Goal: Task Accomplishment & Management: Use online tool/utility

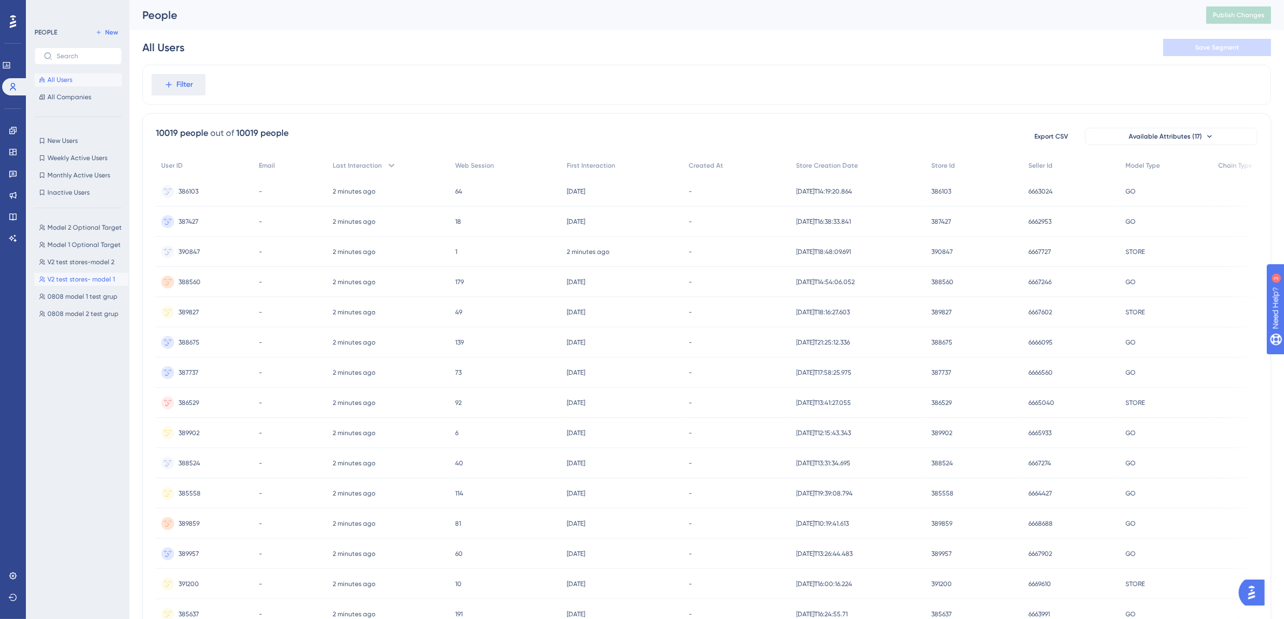
click at [63, 280] on span "V2 test stores- model 1" at bounding box center [80, 279] width 67 height 9
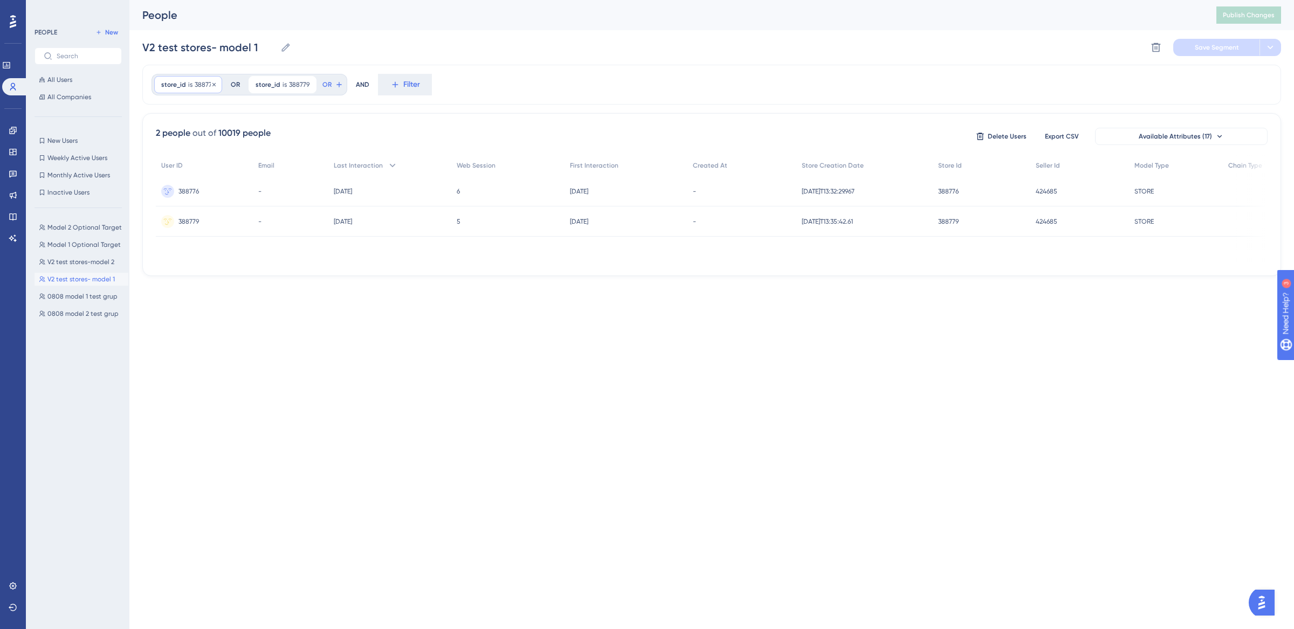
click at [200, 86] on span "388776" at bounding box center [205, 84] width 20 height 9
drag, startPoint x: 204, startPoint y: 173, endPoint x: 159, endPoint y: 175, distance: 45.4
click at [159, 175] on div "greater than less than is 388776 is not is not known has any value" at bounding box center [224, 173] width 139 height 132
type input "390974"
click at [273, 244] on span "Done" at bounding box center [270, 248] width 18 height 13
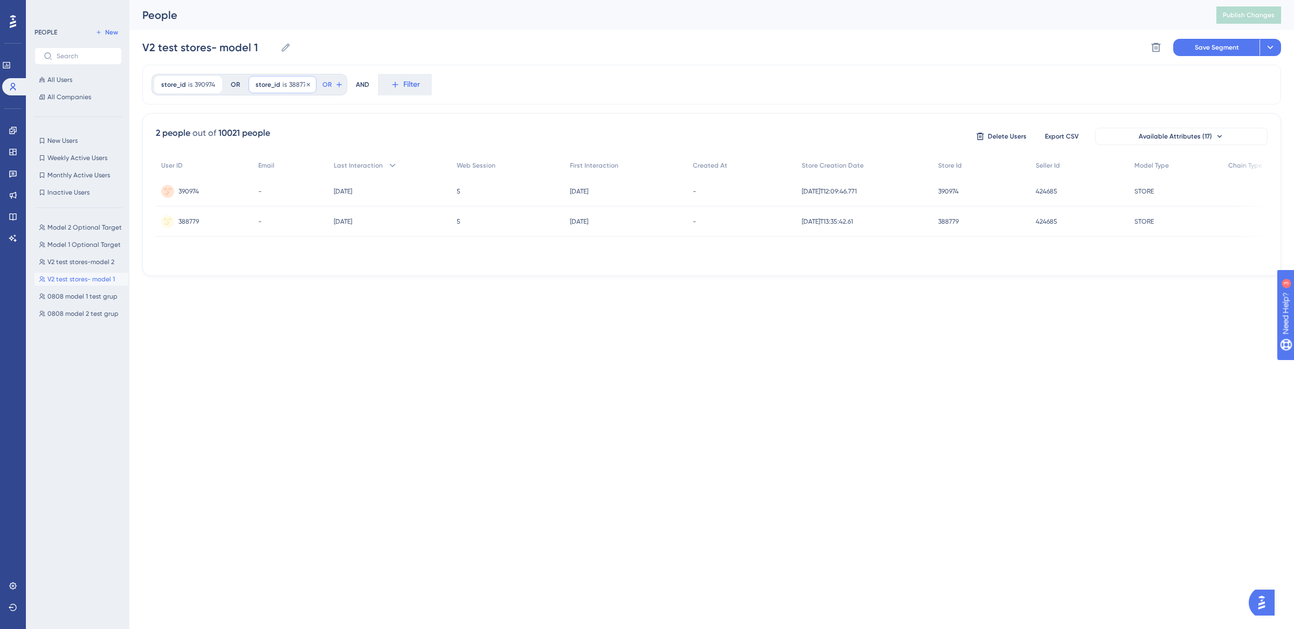
click at [283, 85] on span "is" at bounding box center [285, 84] width 4 height 9
drag, startPoint x: 310, startPoint y: 174, endPoint x: 237, endPoint y: 175, distance: 72.8
click at [237, 175] on div "store_id is 390974 390974 Remove OR store_id is 388779 388779 Remove greater th…" at bounding box center [711, 170] width 1139 height 211
click at [286, 81] on div "store_id is 388779 388779 Remove" at bounding box center [283, 84] width 68 height 17
type input "390971"
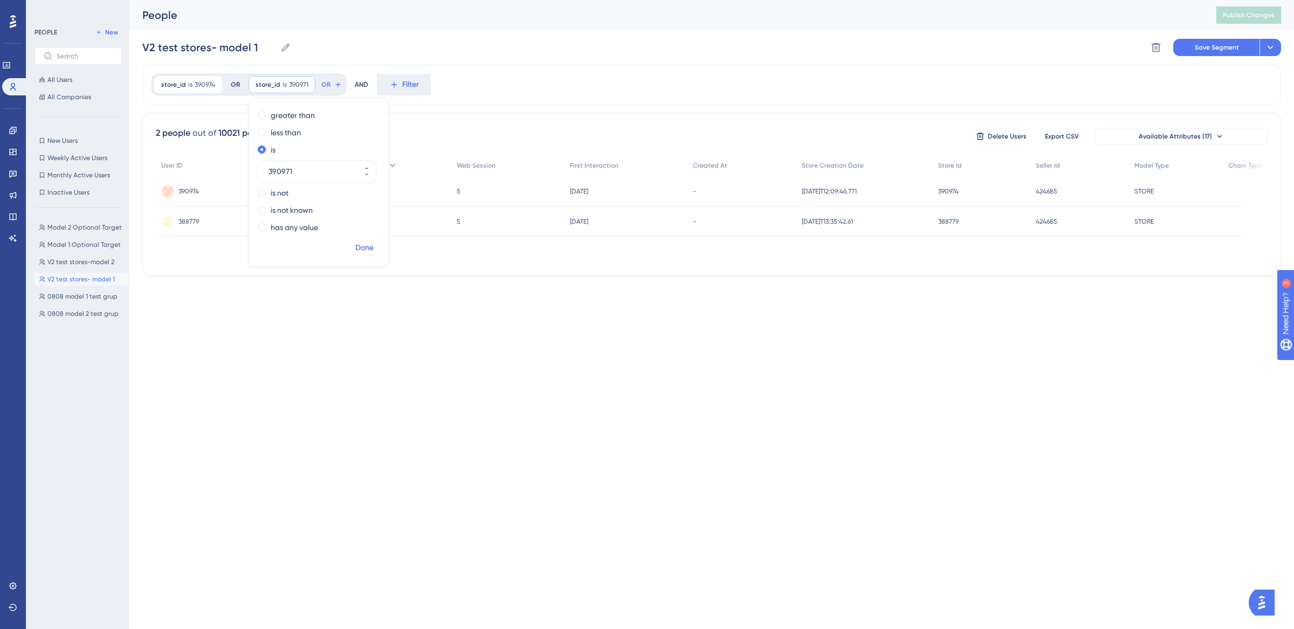
click at [360, 250] on span "Done" at bounding box center [364, 248] width 18 height 13
click at [1218, 50] on span "Save Segment" at bounding box center [1217, 47] width 44 height 9
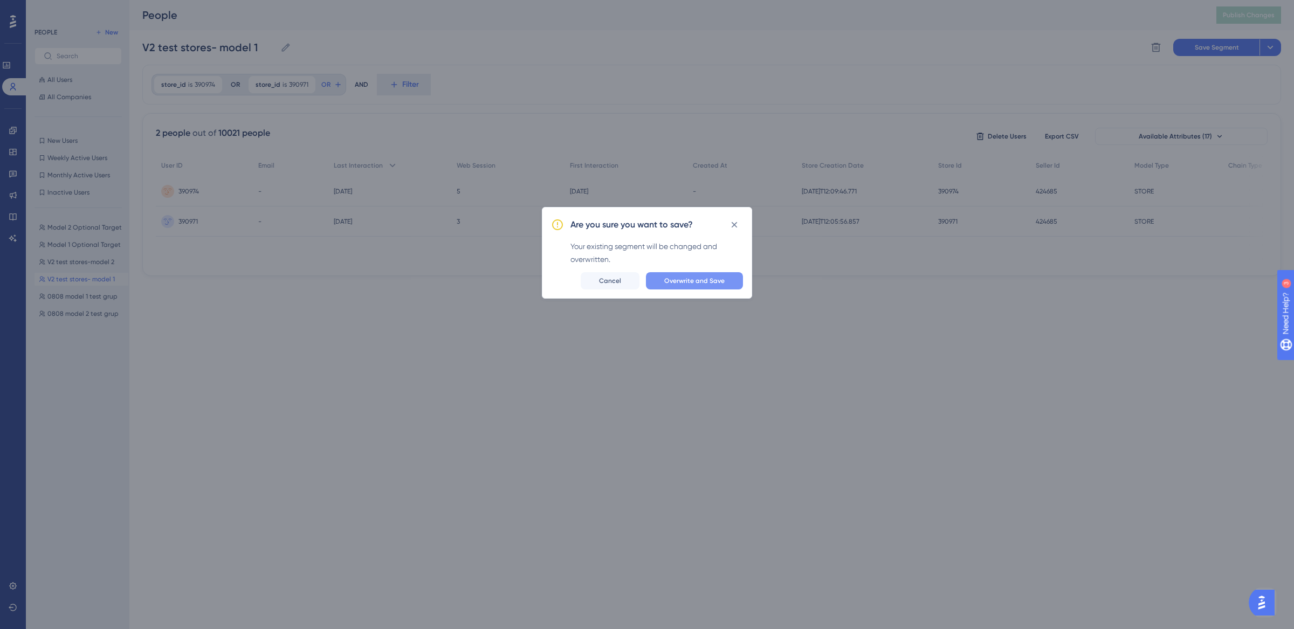
click at [694, 283] on span "Overwrite and Save" at bounding box center [694, 281] width 60 height 9
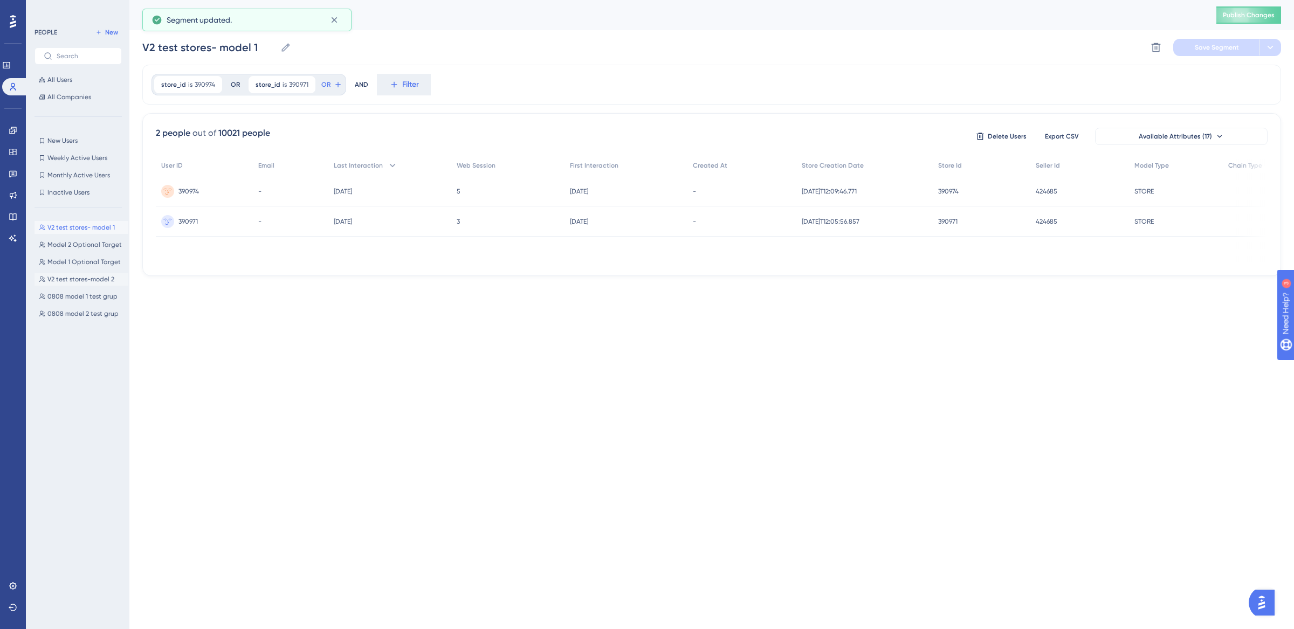
click at [73, 282] on span "V2 test stores-model 2" at bounding box center [80, 279] width 67 height 9
type input "V2 test stores-model 2"
click at [188, 87] on span "is" at bounding box center [190, 84] width 4 height 9
type input "390977"
click at [271, 249] on span "Done" at bounding box center [270, 248] width 18 height 13
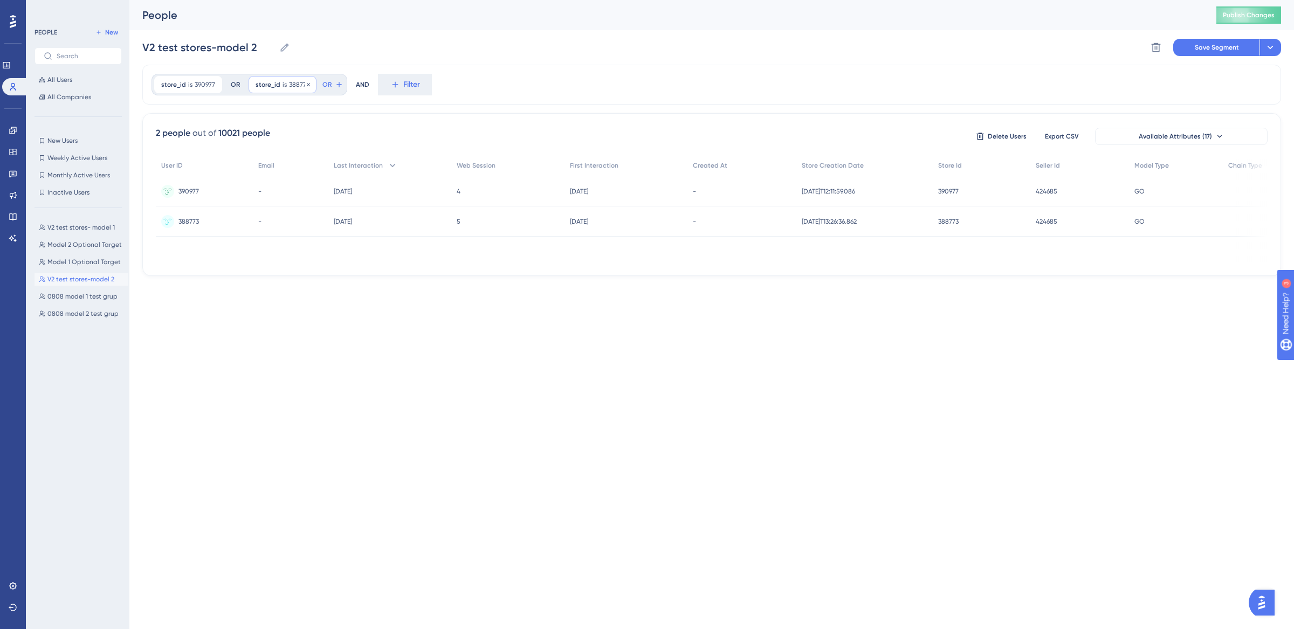
click at [296, 88] on span "388773" at bounding box center [299, 84] width 20 height 9
click at [324, 174] on input "388773" at bounding box center [312, 171] width 86 height 13
type input "390978"
click at [369, 250] on span "Done" at bounding box center [364, 248] width 18 height 13
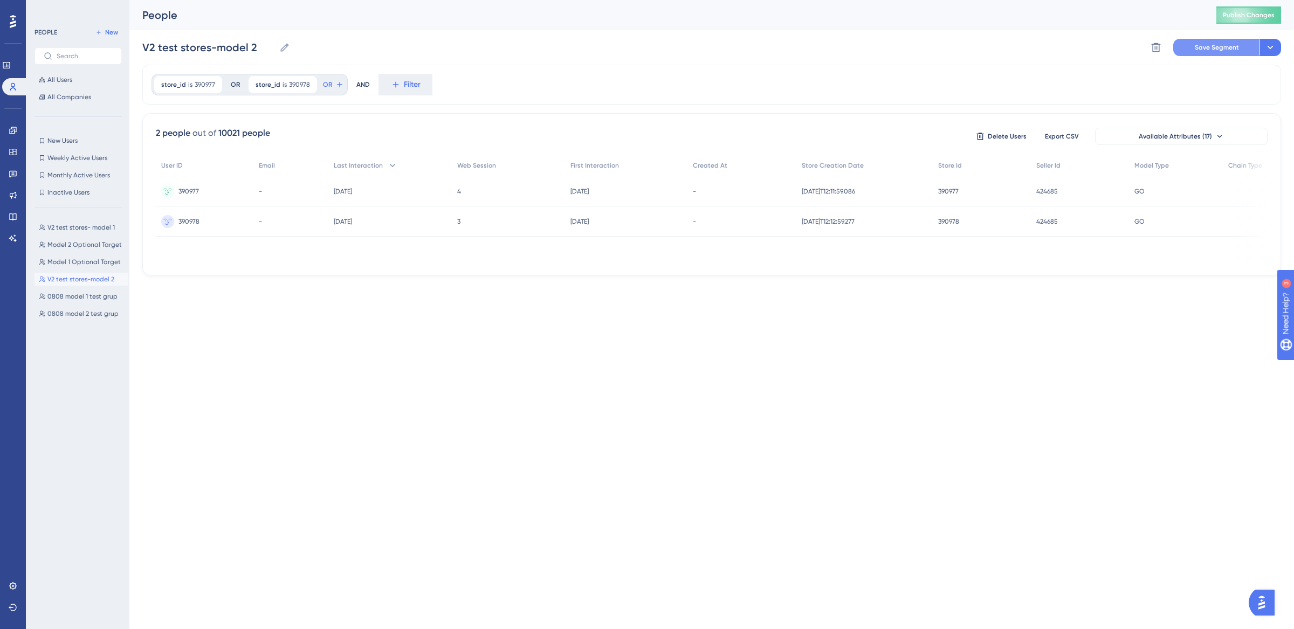
click at [1233, 45] on span "Save Segment" at bounding box center [1217, 47] width 44 height 9
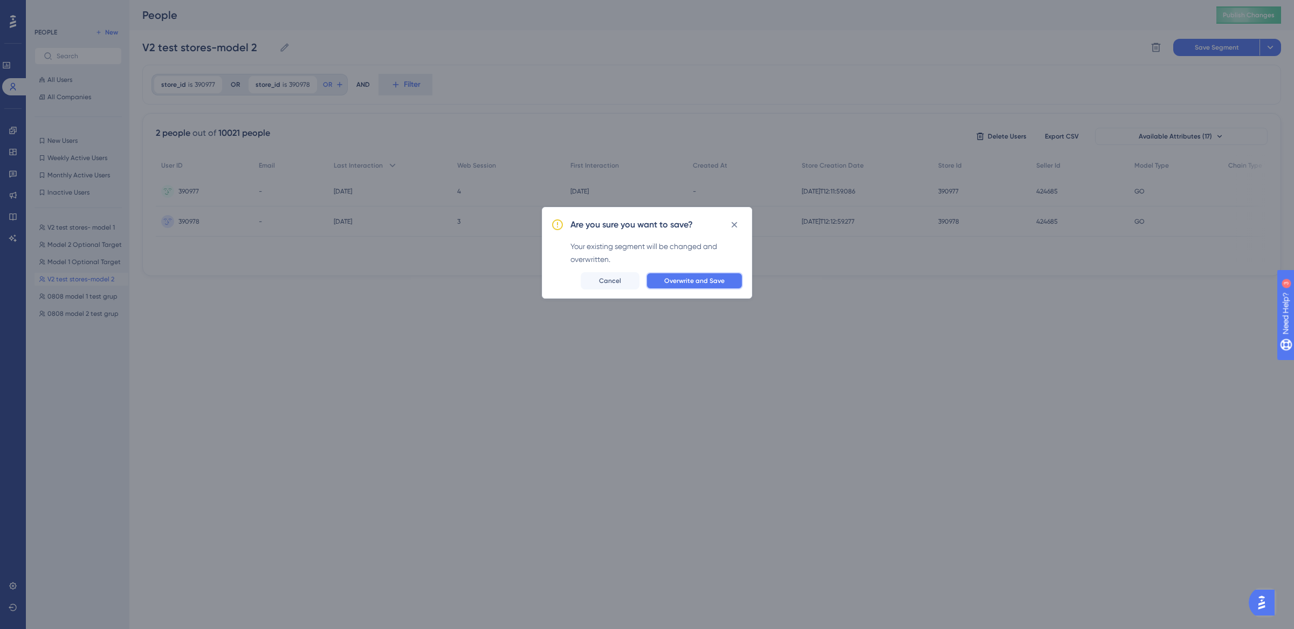
click at [695, 280] on span "Overwrite and Save" at bounding box center [694, 281] width 60 height 9
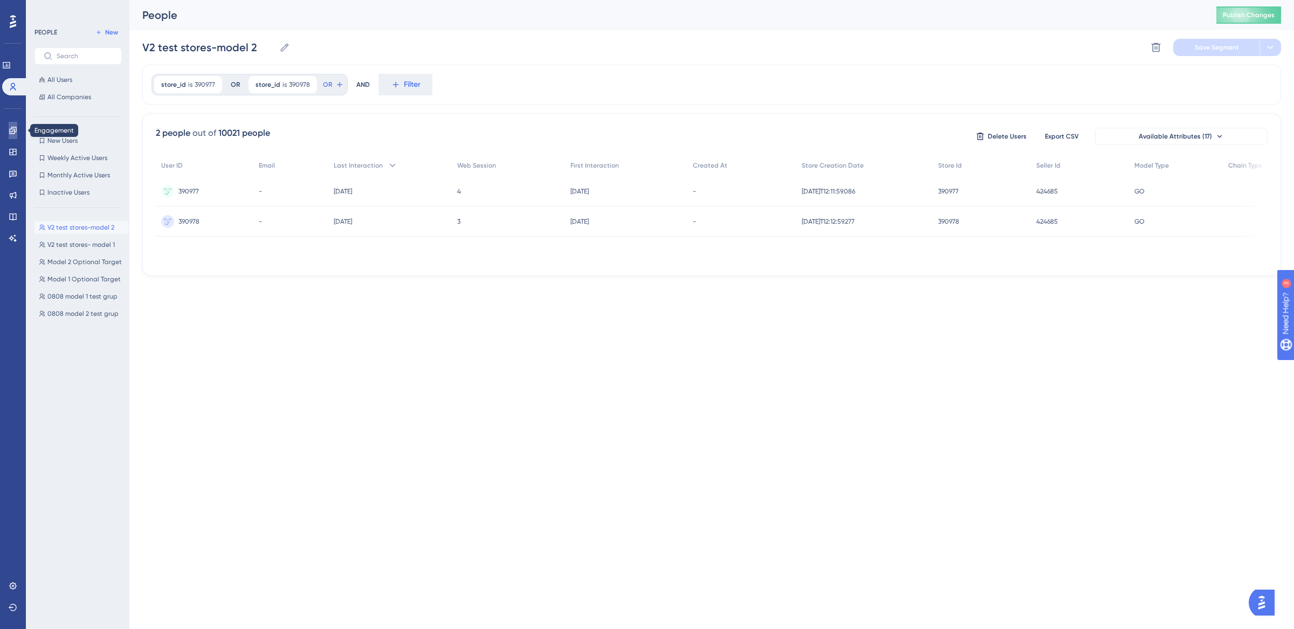
click at [9, 131] on link at bounding box center [13, 130] width 9 height 17
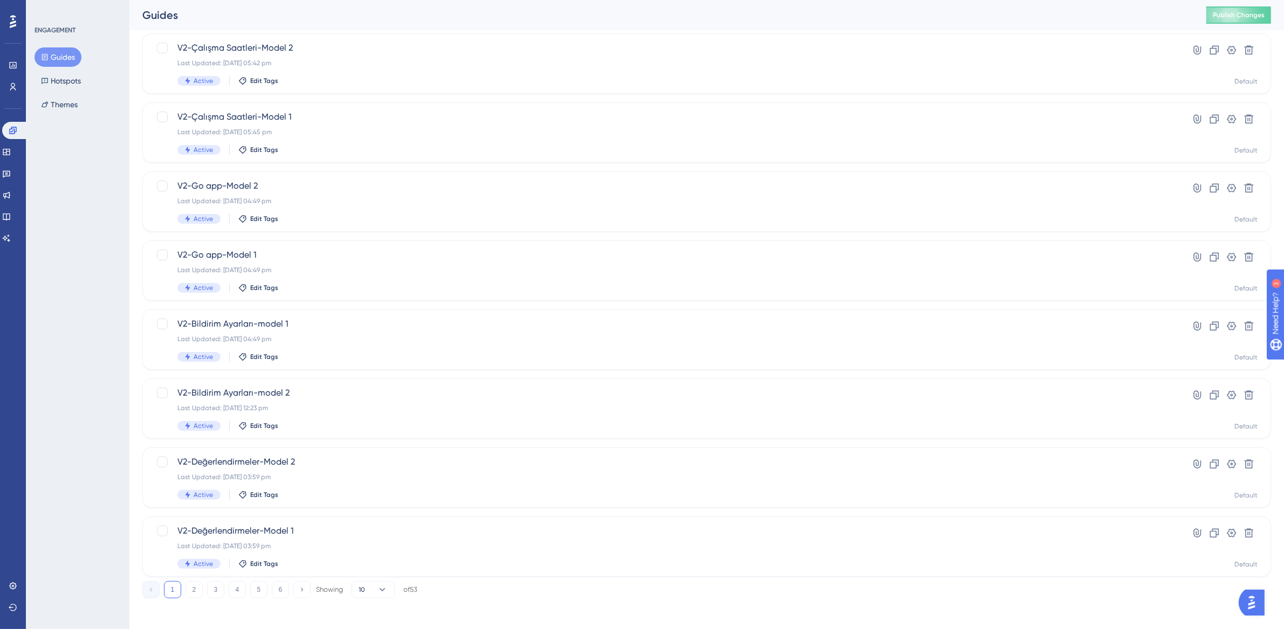
scroll to position [207, 0]
click at [191, 588] on button "2" at bounding box center [194, 587] width 17 height 17
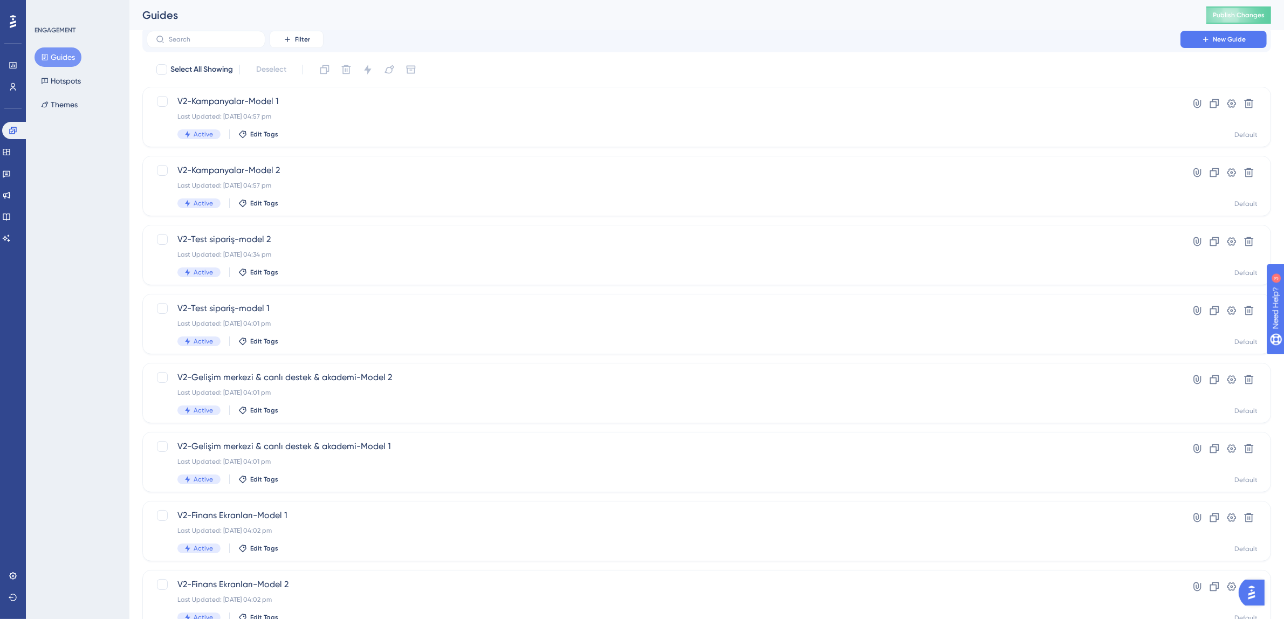
scroll to position [0, 0]
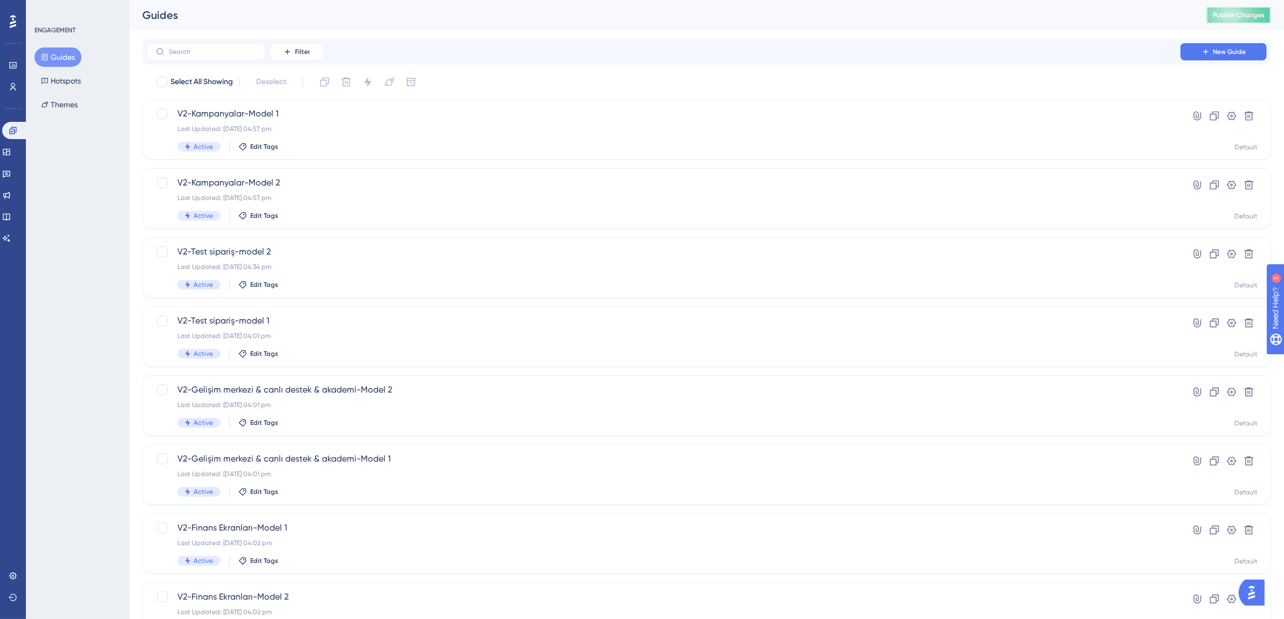
click at [1260, 11] on span "Publish Changes" at bounding box center [1239, 15] width 52 height 9
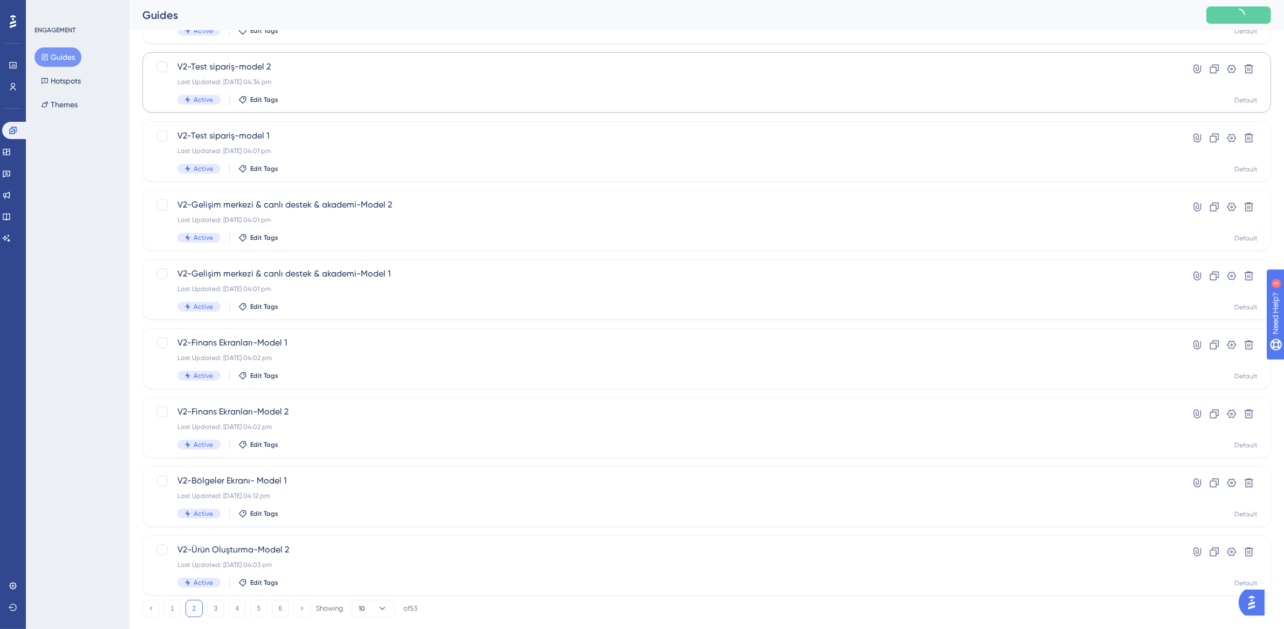
scroll to position [207, 0]
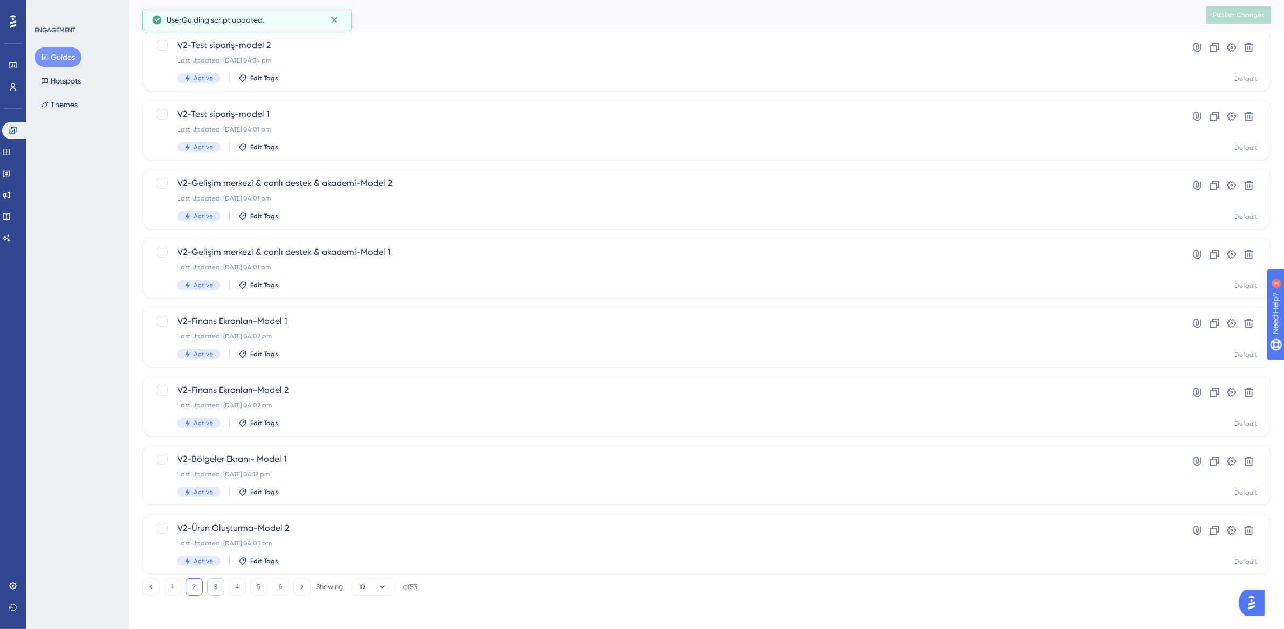
click at [217, 585] on button "3" at bounding box center [215, 587] width 17 height 17
click at [175, 589] on button "1" at bounding box center [172, 587] width 17 height 17
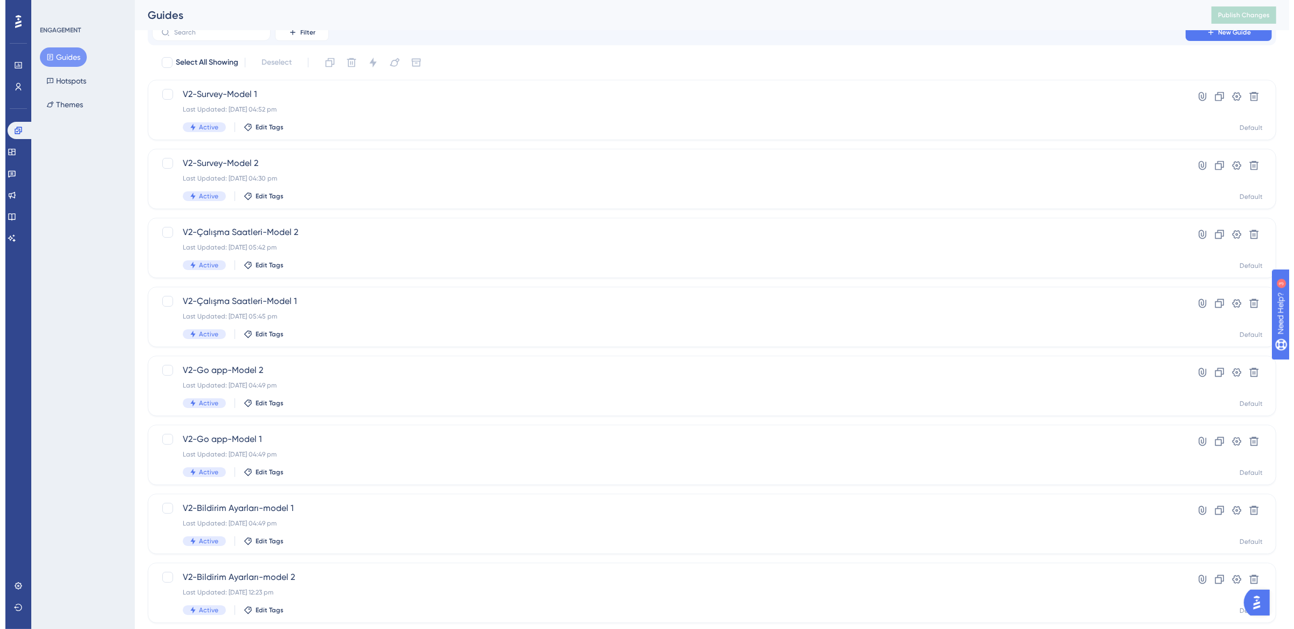
scroll to position [0, 0]
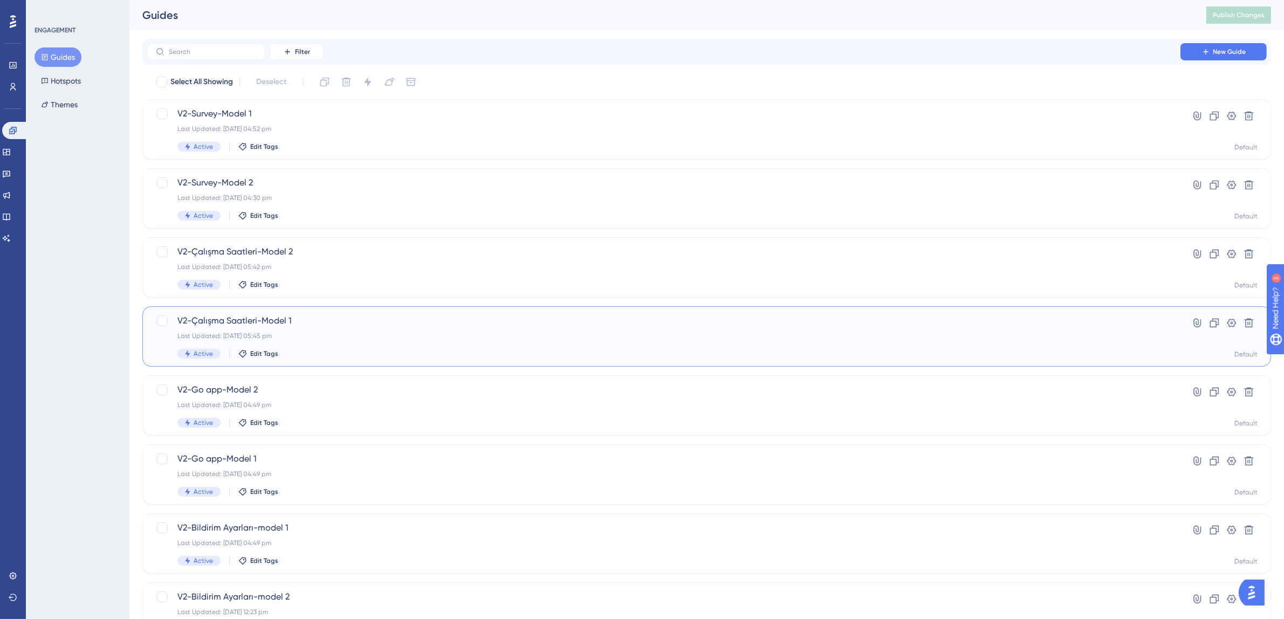
click at [858, 324] on span "V2-Çalışma Saatleri-Model 1" at bounding box center [663, 320] width 972 height 13
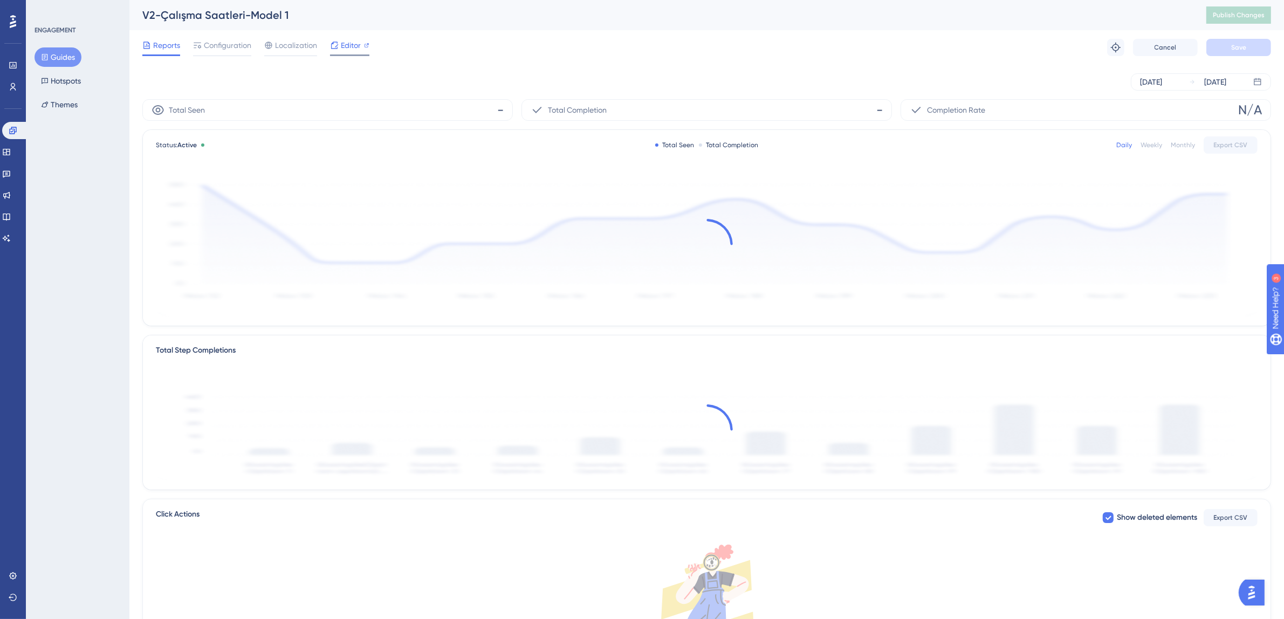
click at [346, 47] on span "Editor" at bounding box center [351, 45] width 20 height 13
click at [1265, 14] on span "Publish Changes" at bounding box center [1239, 15] width 52 height 9
click at [11, 152] on icon at bounding box center [6, 152] width 9 height 9
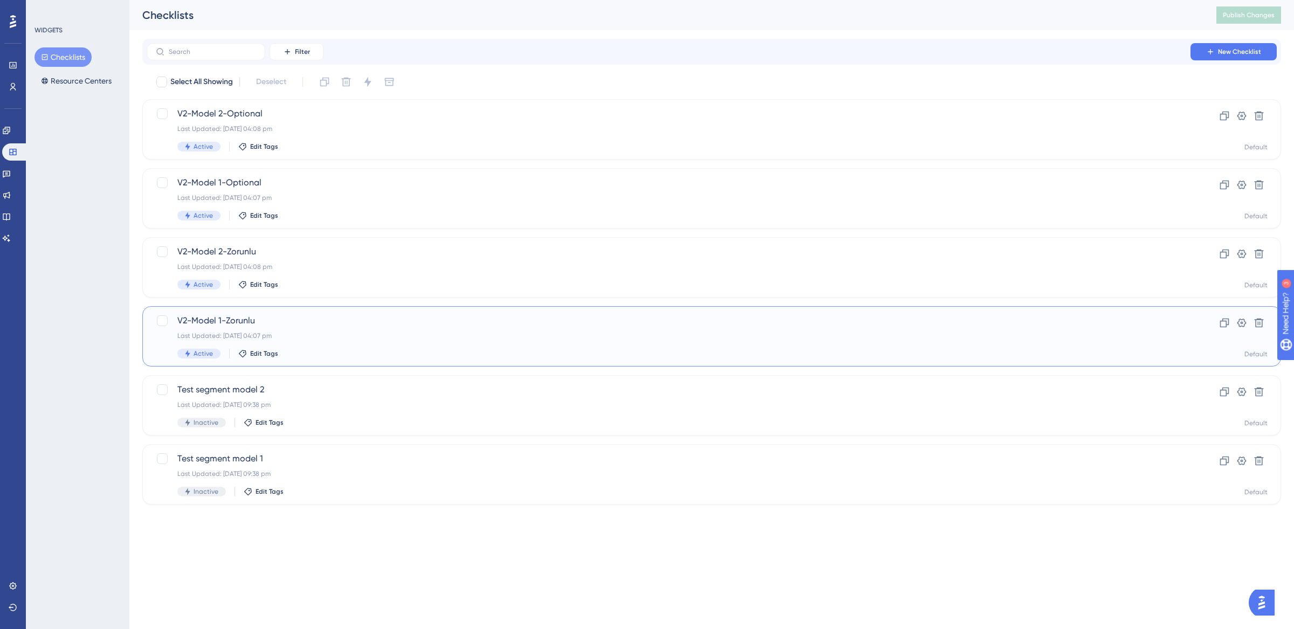
click at [368, 341] on div "V2-Model 1-Zorunlu Last Updated: [DATE] 04:07 pm Active Edit Tags" at bounding box center [668, 336] width 983 height 44
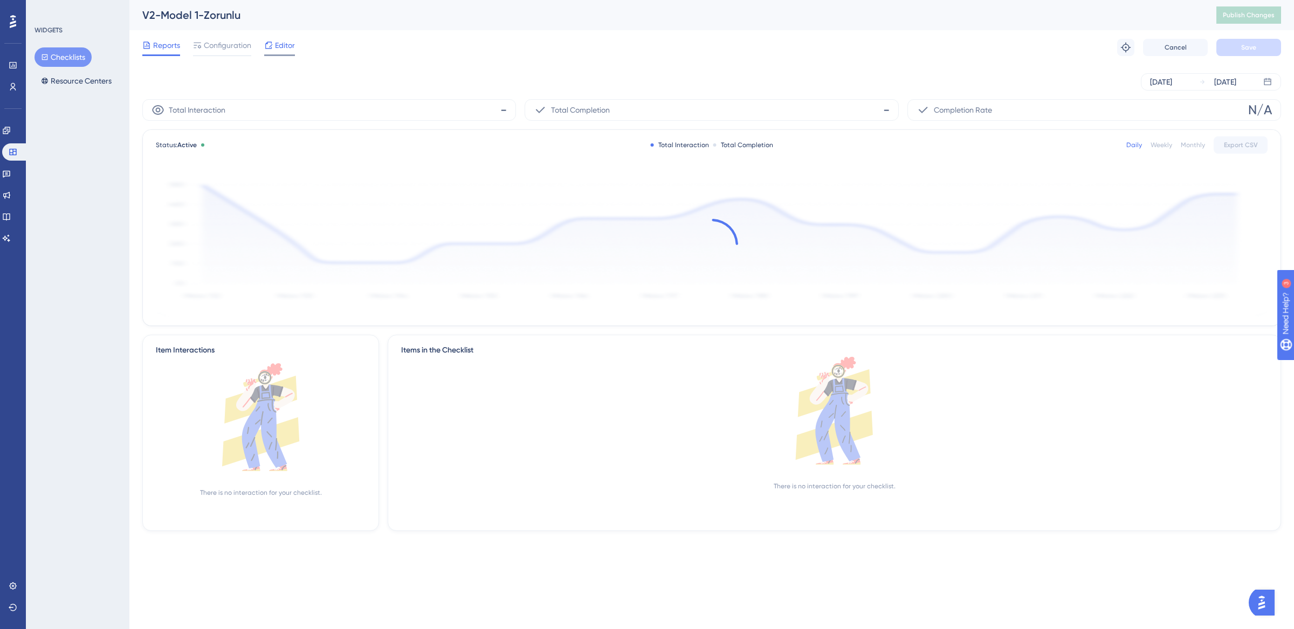
click at [274, 46] on div "Editor" at bounding box center [279, 45] width 31 height 13
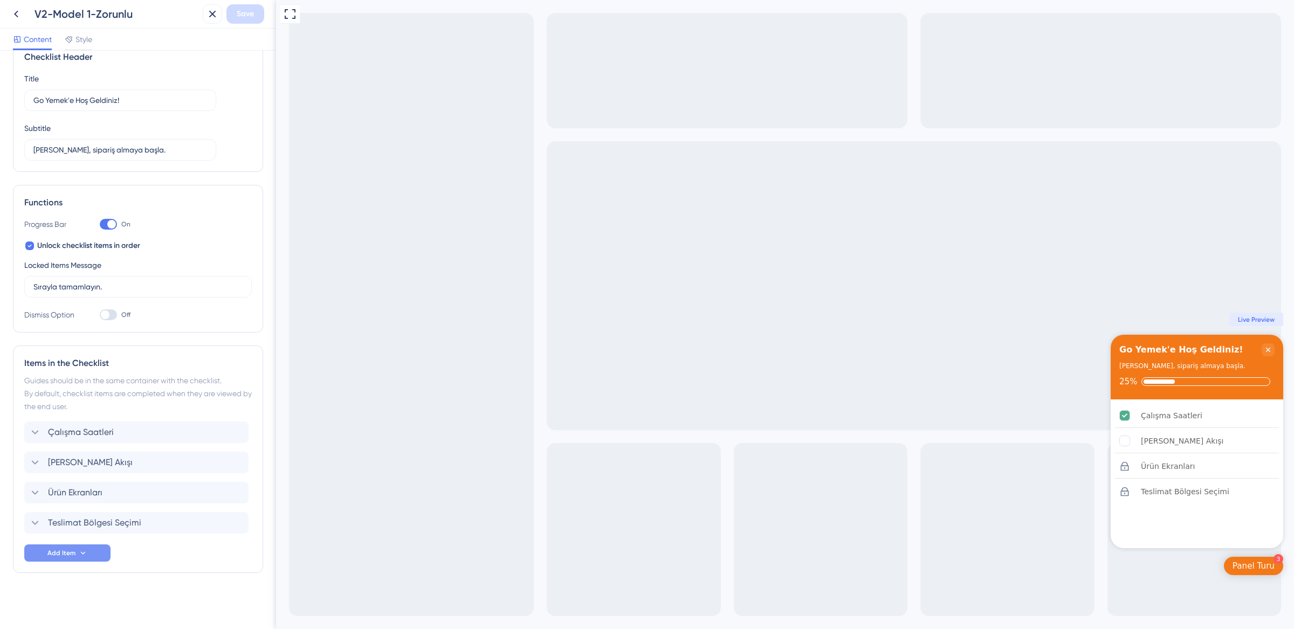
click at [87, 553] on button "Add Item" at bounding box center [67, 553] width 86 height 17
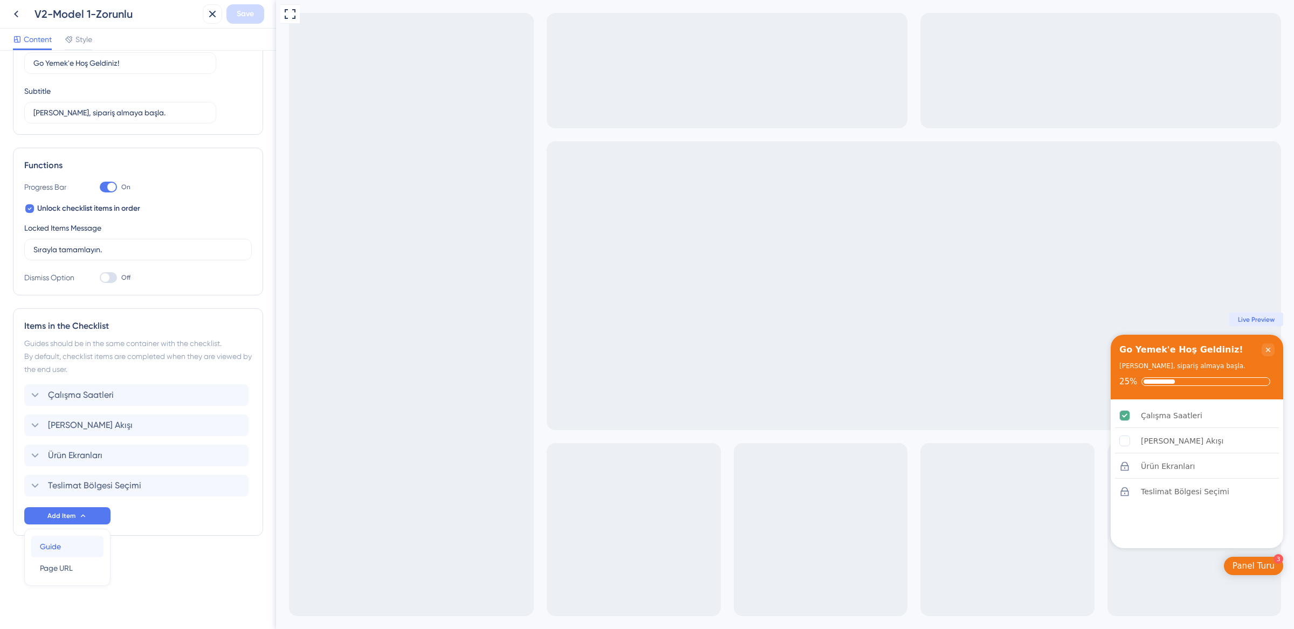
click at [82, 552] on div "Guide Guide" at bounding box center [67, 547] width 55 height 22
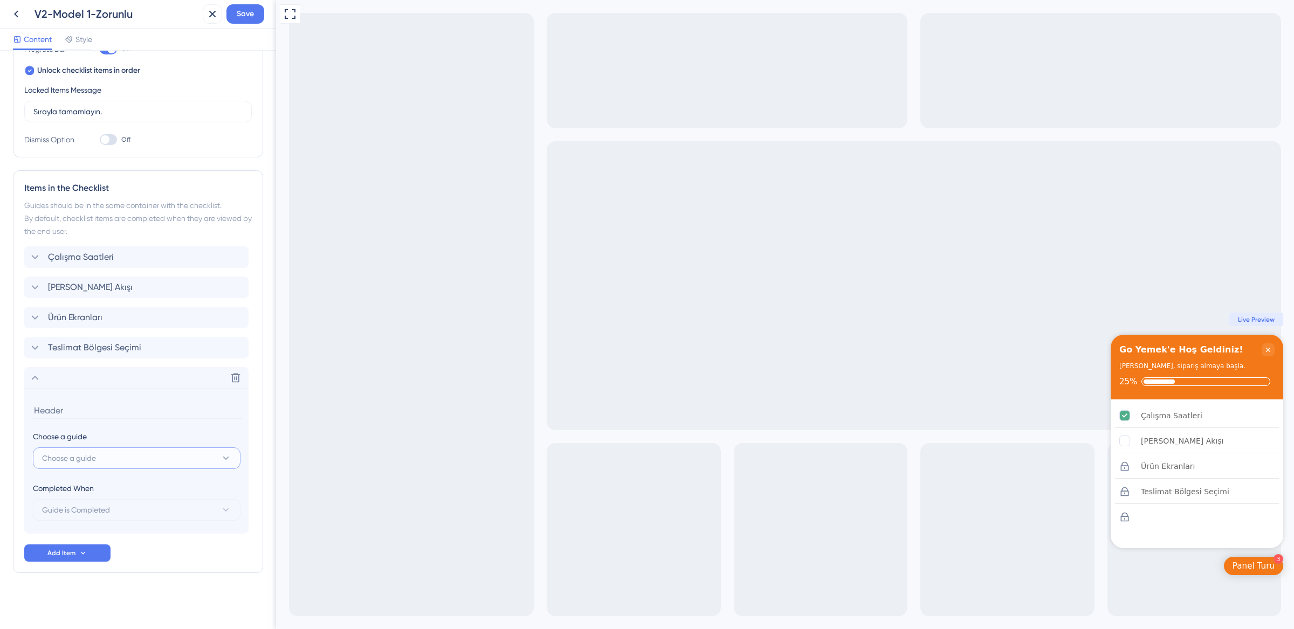
click at [92, 457] on span "Choose a guide" at bounding box center [69, 458] width 54 height 13
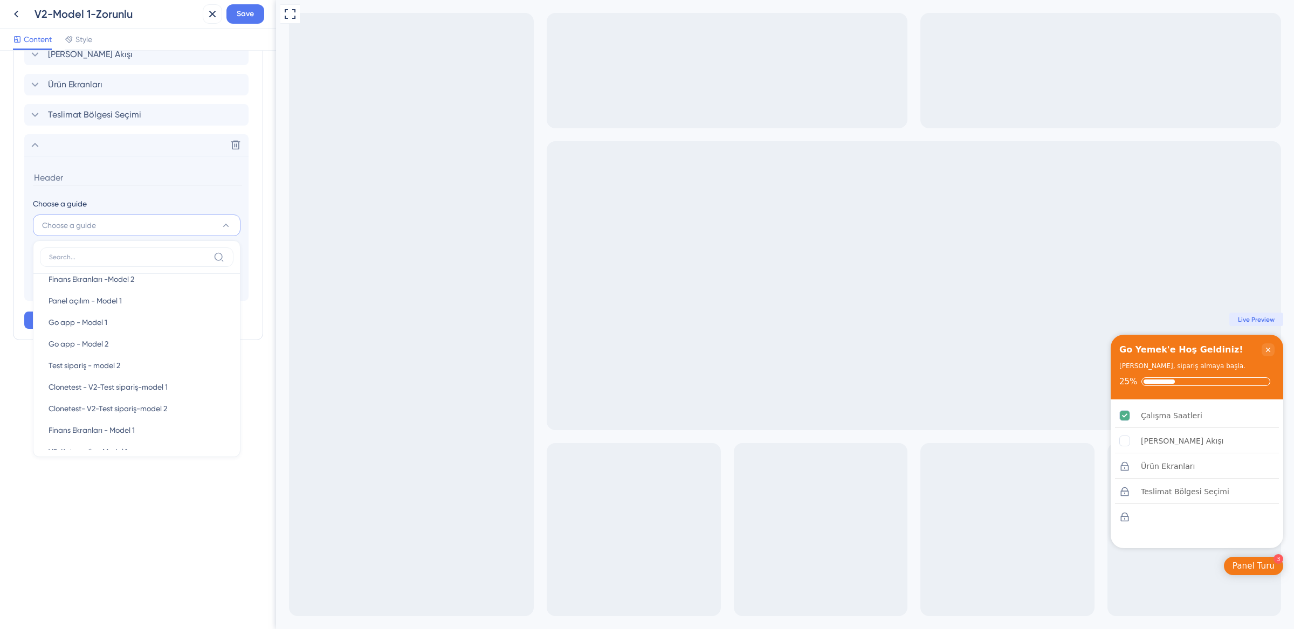
scroll to position [511, 0]
click at [130, 385] on span "Clonetest - V2-Test sipariş-model 1" at bounding box center [108, 384] width 119 height 13
type input "Clonetest - V2-Test sipariş-model 1"
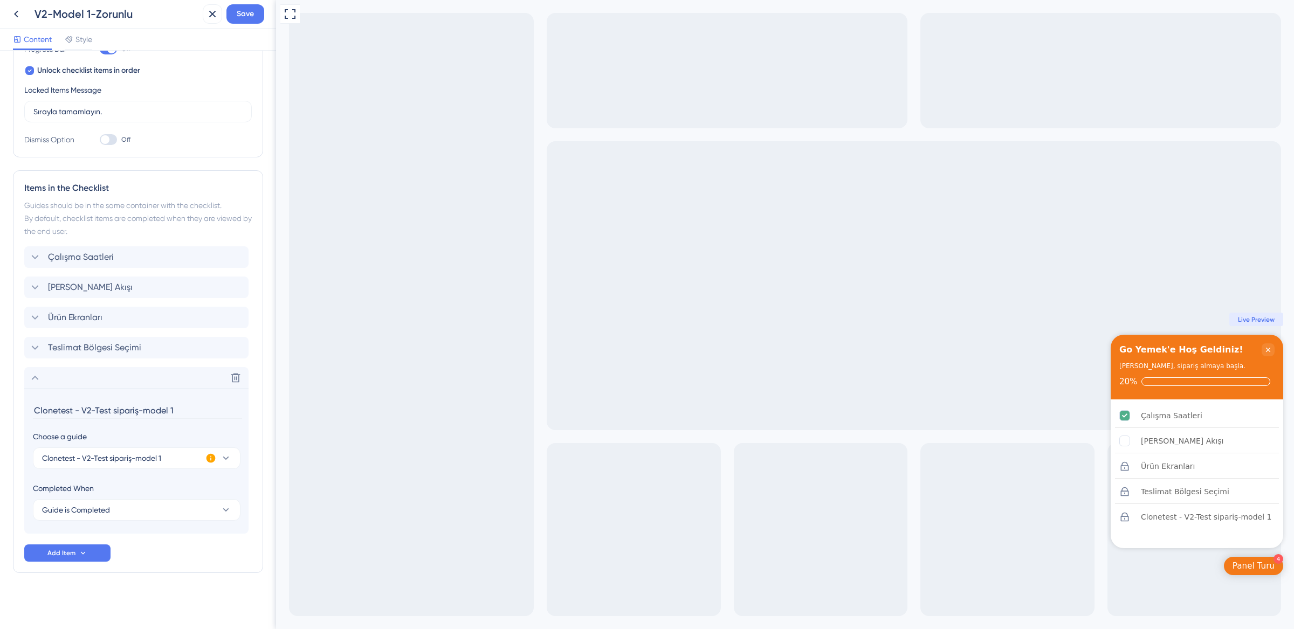
click at [102, 414] on input "Clonetest - V2-Test sipariş-model 1" at bounding box center [137, 410] width 209 height 17
click at [239, 288] on icon at bounding box center [235, 287] width 11 height 11
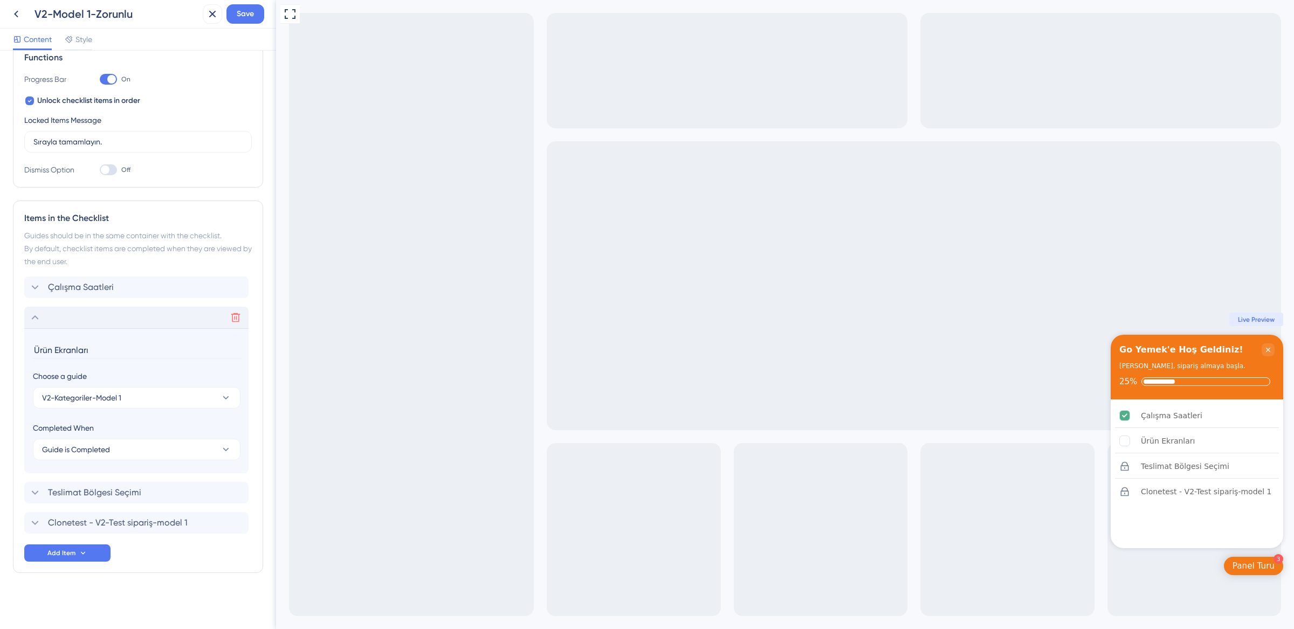
click at [111, 344] on input "Ürün Ekranları" at bounding box center [137, 350] width 209 height 17
click at [116, 526] on span "Clonetest - V2-Test sipariş-model 1" at bounding box center [118, 523] width 140 height 13
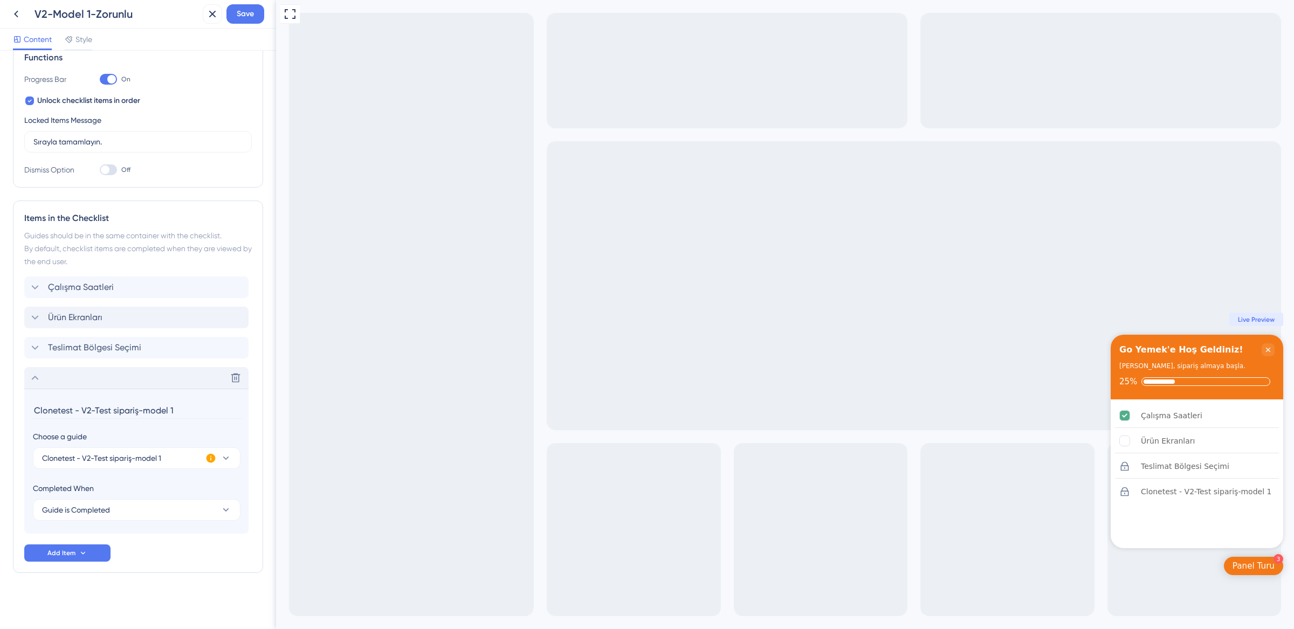
click at [152, 411] on input "Clonetest - V2-Test sipariş-model 1" at bounding box center [137, 410] width 209 height 17
type input "[PERSON_NAME] Akışı"
click at [165, 545] on div "Çalışma Saatleri Ürün Ekranları Teslimat Bölgesi Seçimi Delete Örnek Sipariş Ak…" at bounding box center [138, 419] width 228 height 285
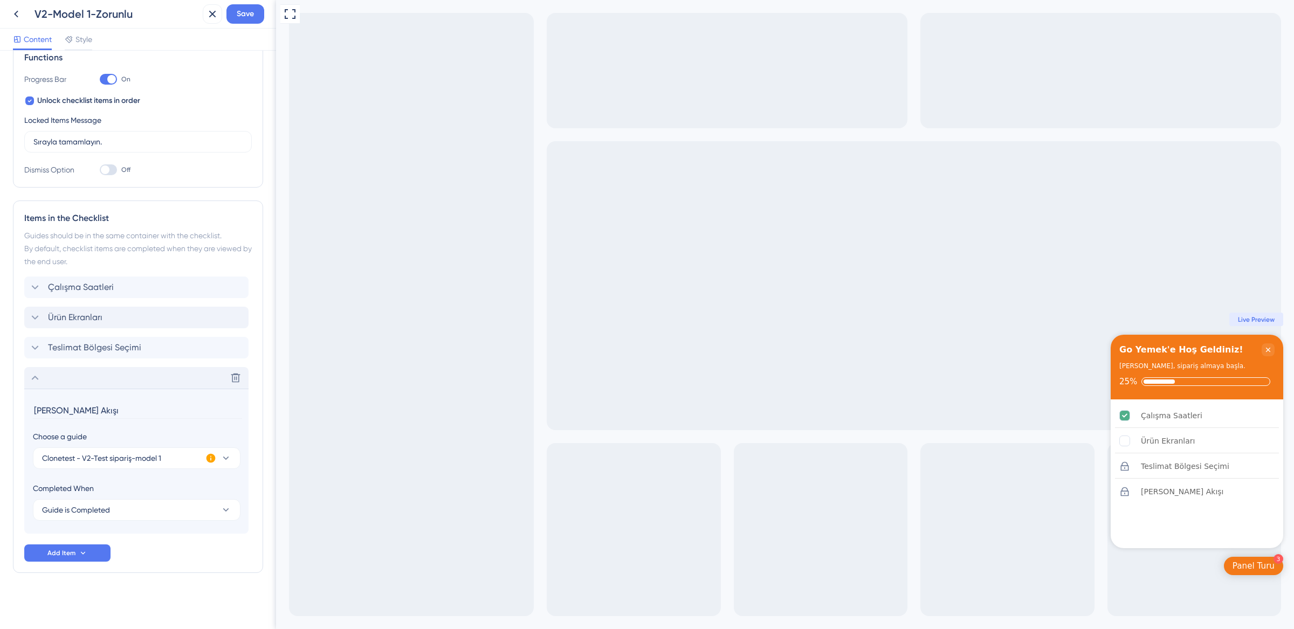
click at [55, 382] on div "Delete" at bounding box center [136, 378] width 224 height 22
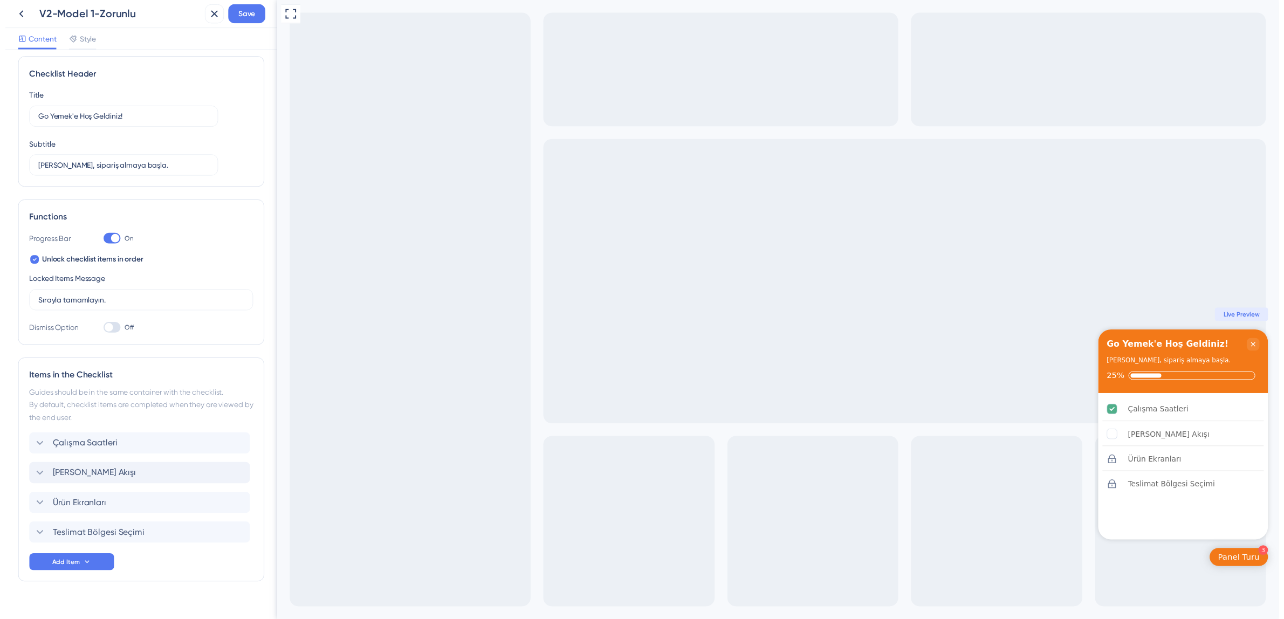
scroll to position [0, 0]
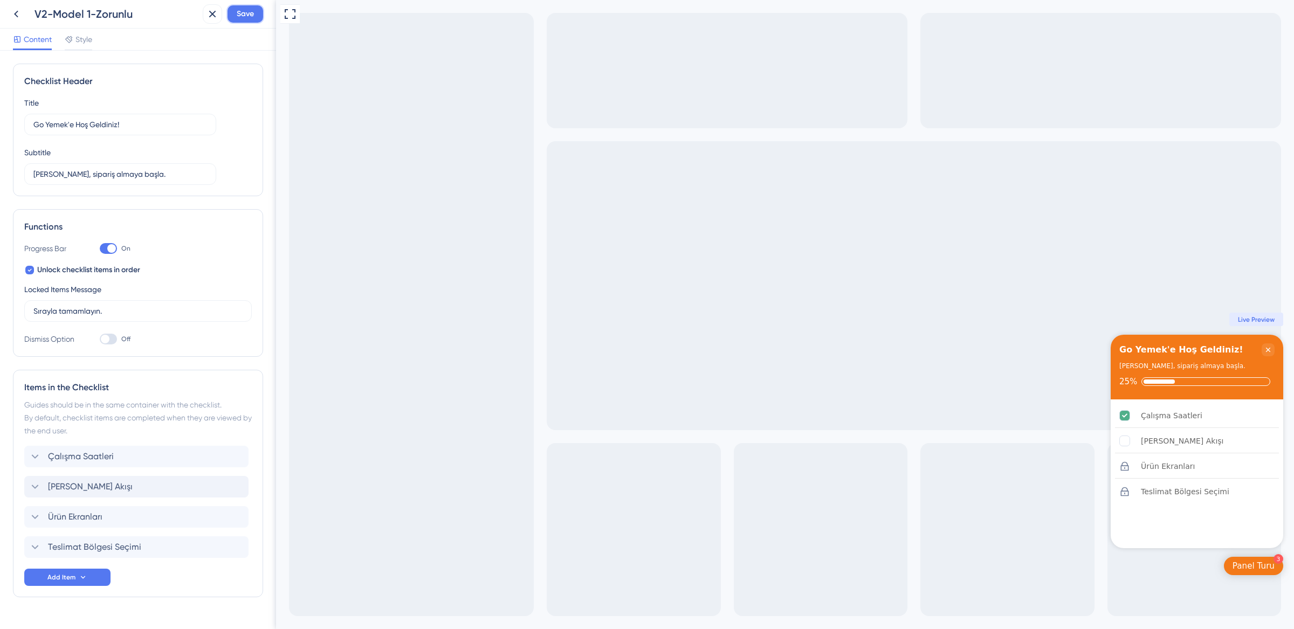
click at [243, 18] on span "Save" at bounding box center [245, 14] width 17 height 13
click at [203, 17] on button at bounding box center [212, 13] width 19 height 19
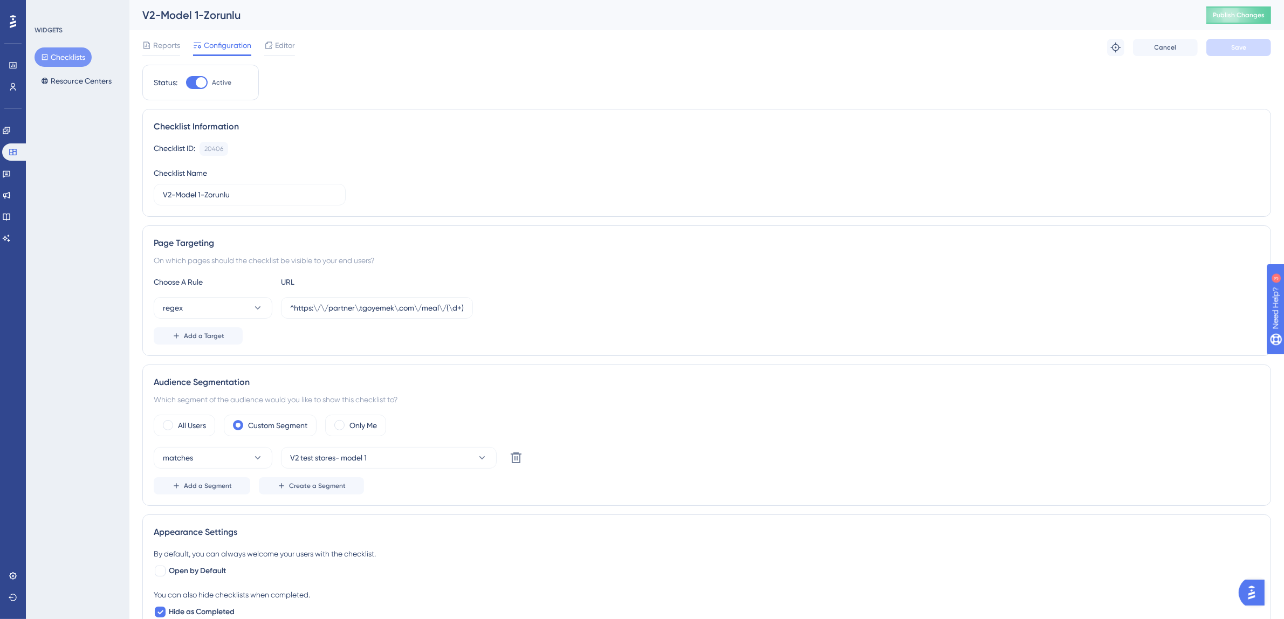
click at [71, 62] on button "Checklists" at bounding box center [63, 56] width 57 height 19
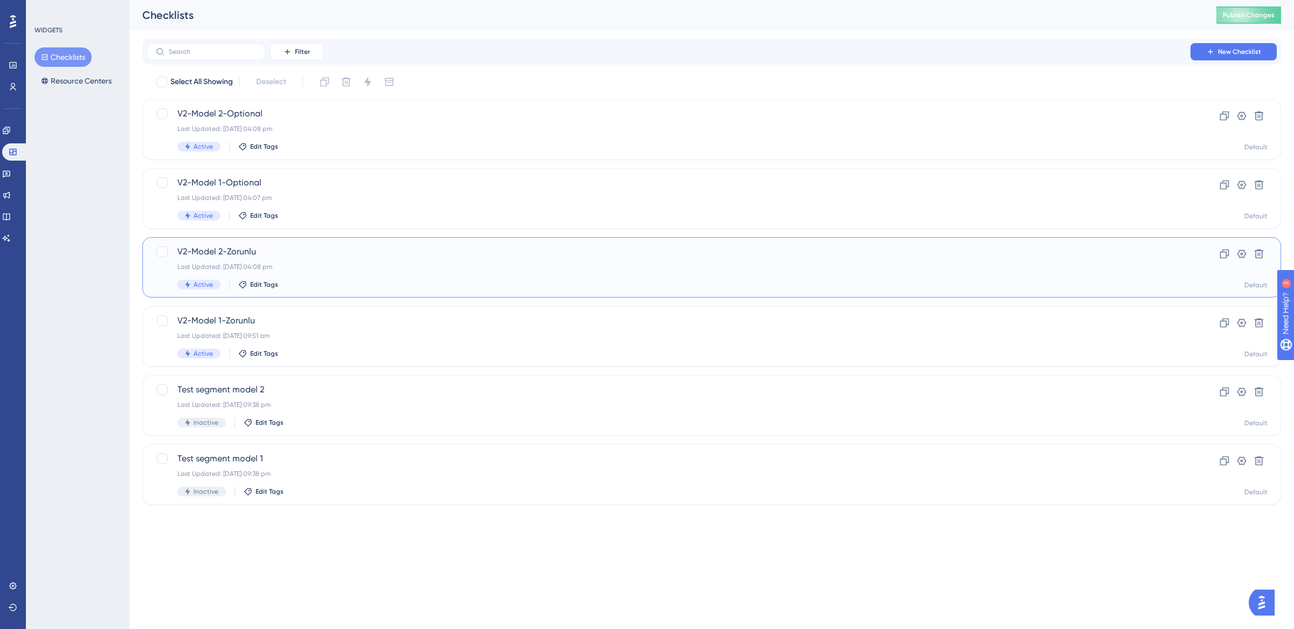
click at [349, 268] on div "Last Updated: [DATE] 04:08 pm" at bounding box center [668, 267] width 983 height 9
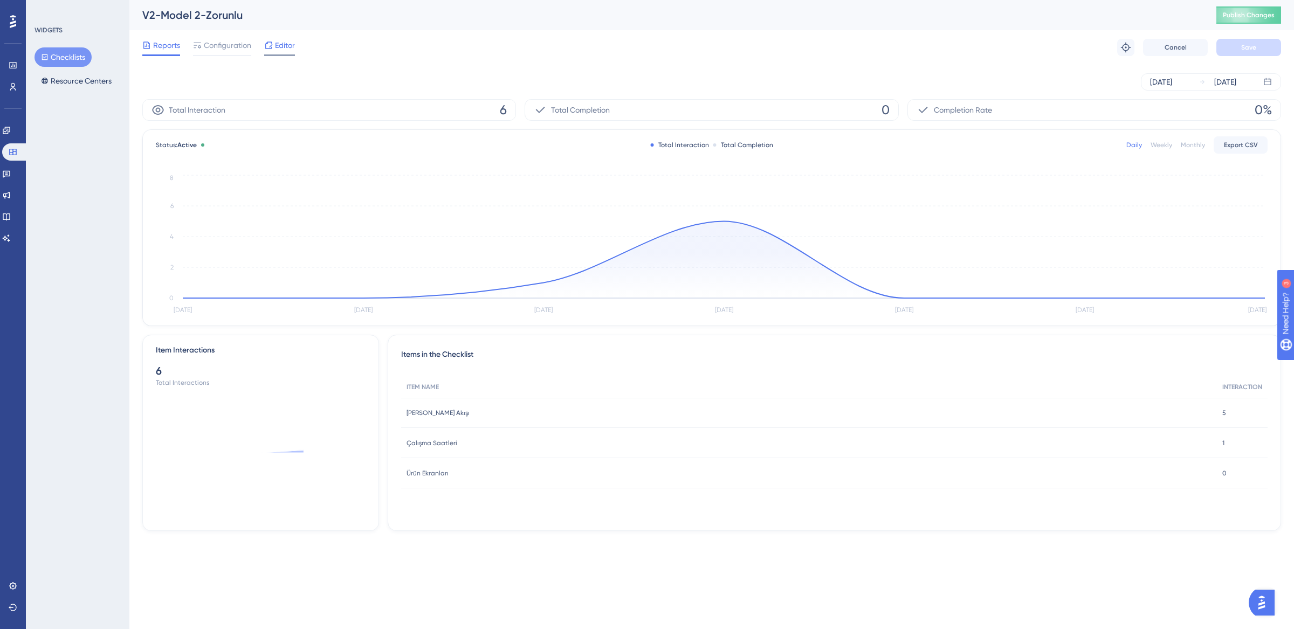
click at [268, 45] on icon at bounding box center [268, 45] width 9 height 9
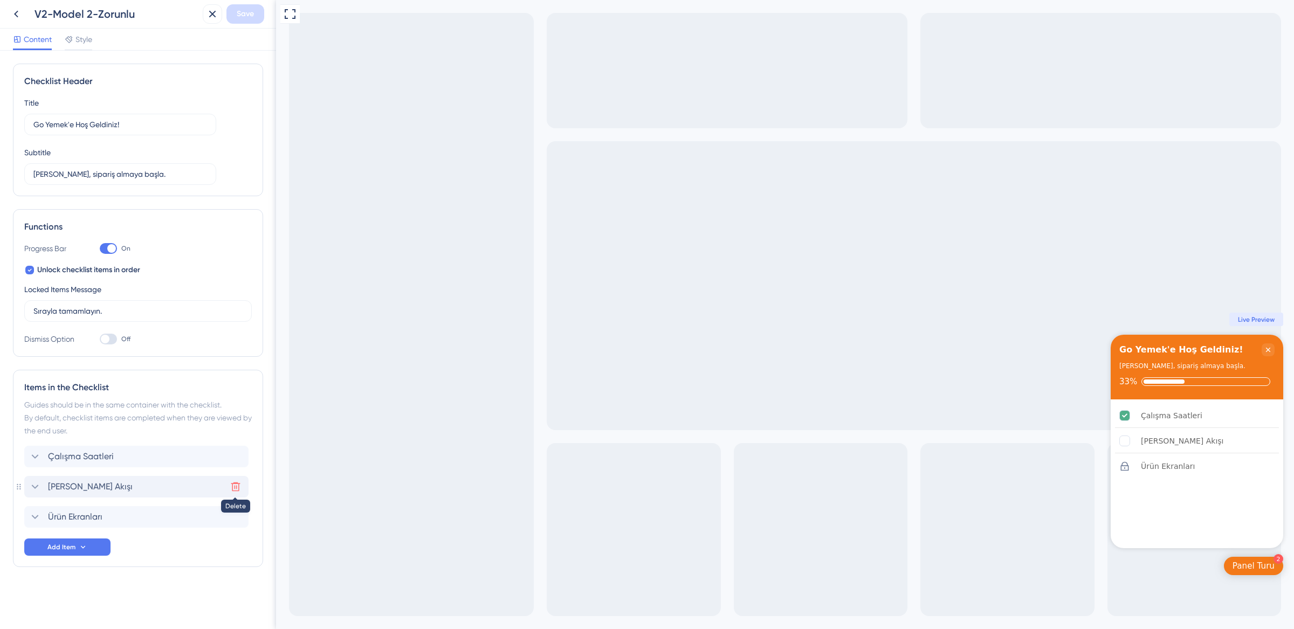
click at [238, 486] on icon at bounding box center [235, 487] width 11 height 11
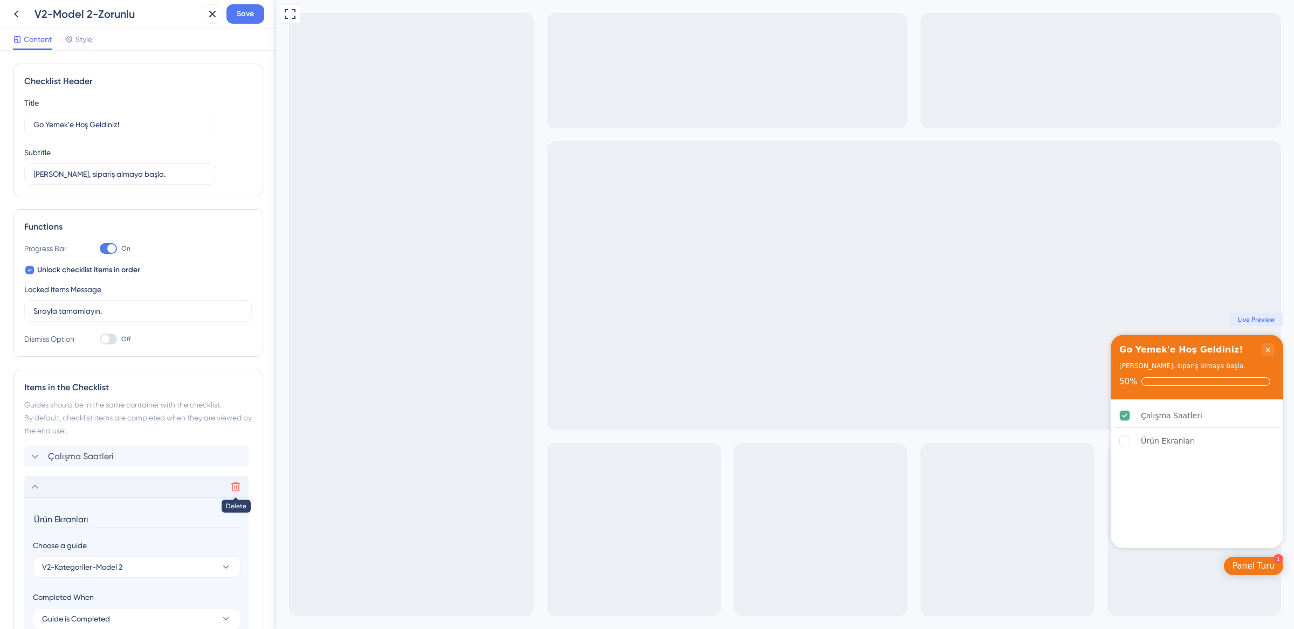
scroll to position [109, 0]
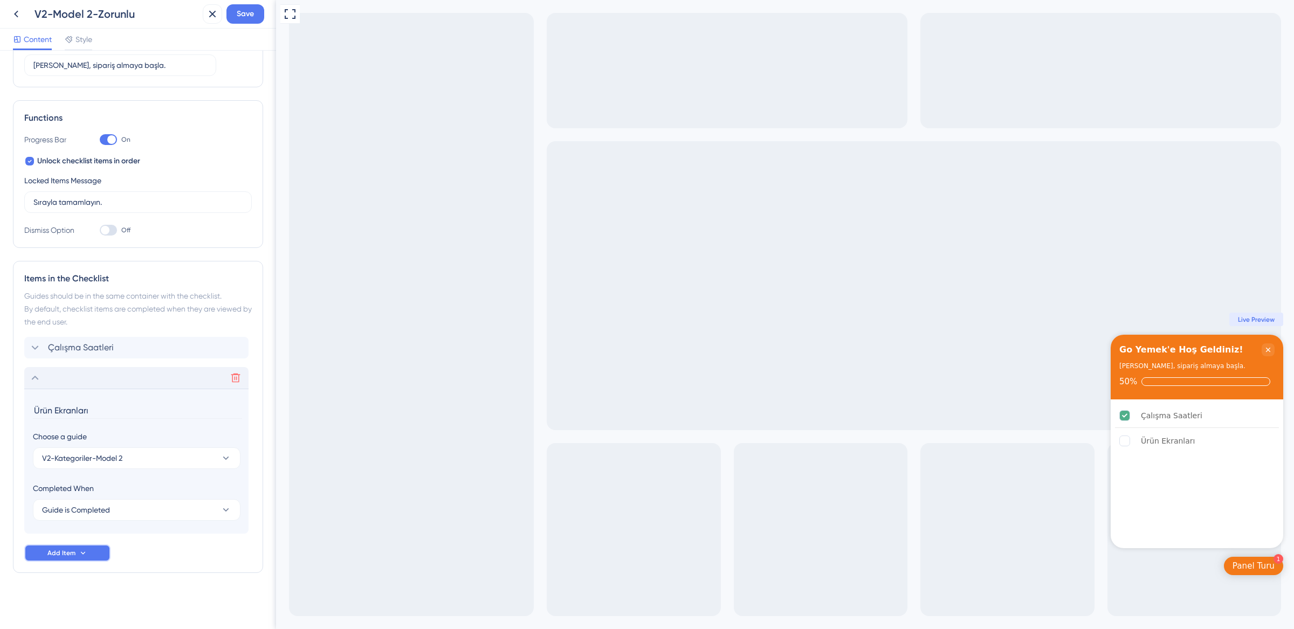
click at [87, 555] on button "Add Item" at bounding box center [67, 553] width 86 height 17
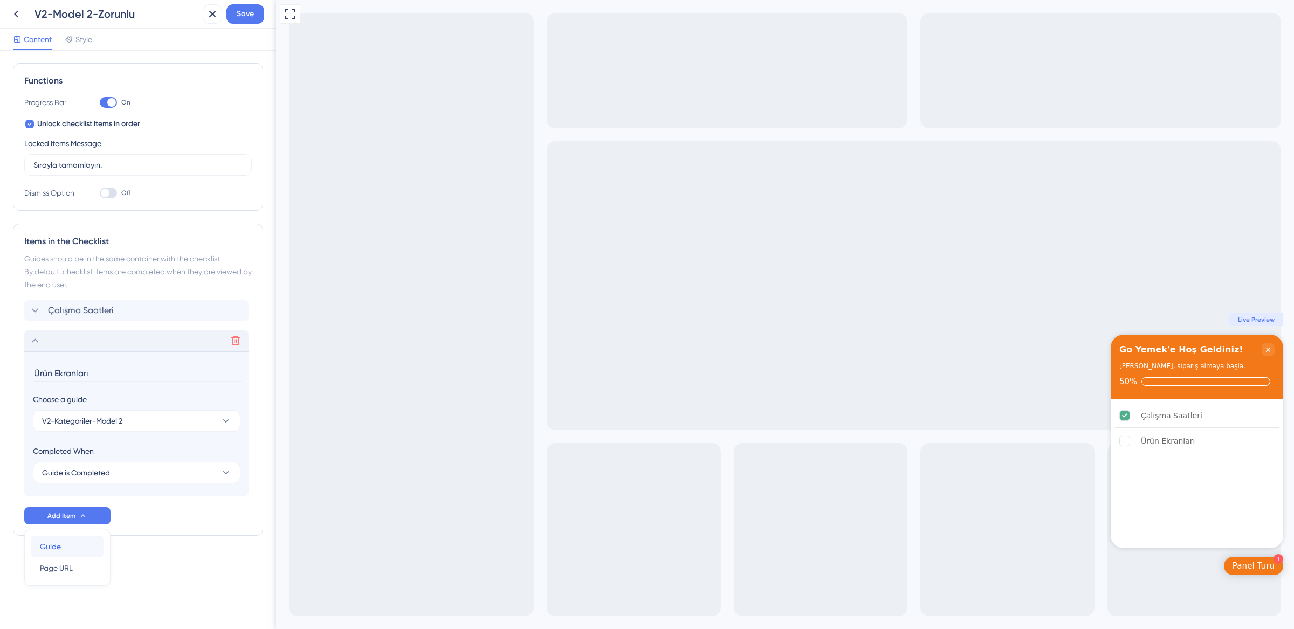
click at [87, 548] on div "Guide Guide" at bounding box center [67, 547] width 55 height 22
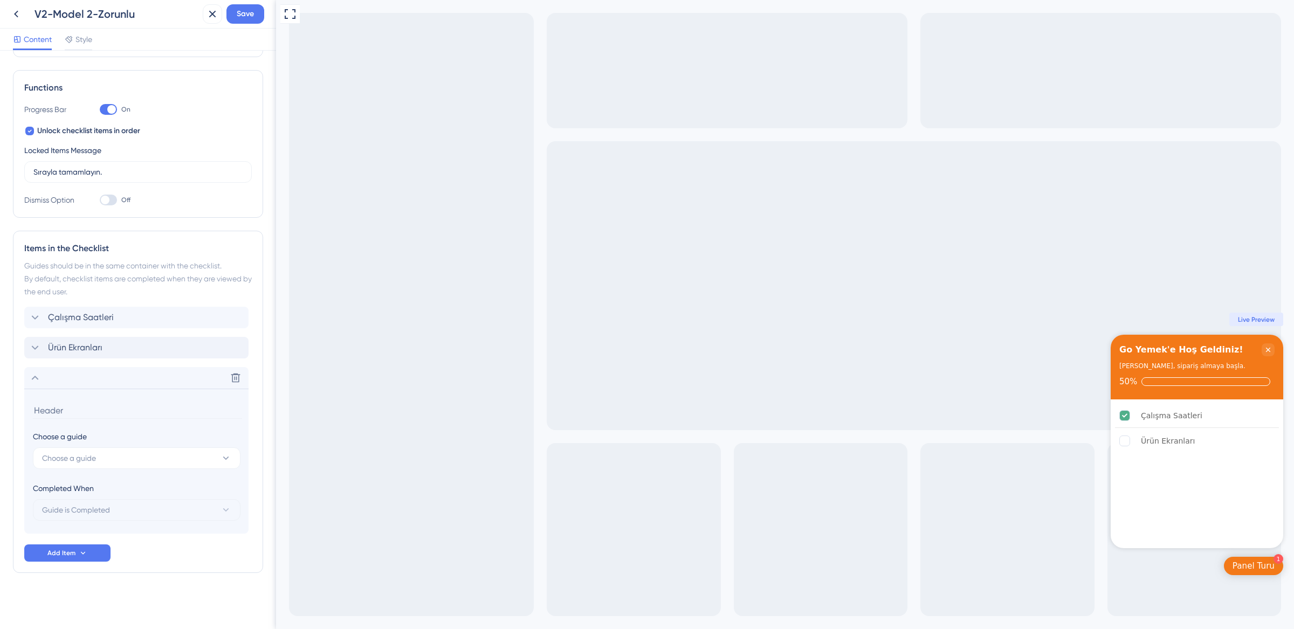
scroll to position [139, 0]
click at [98, 463] on button "Choose a guide" at bounding box center [137, 459] width 208 height 22
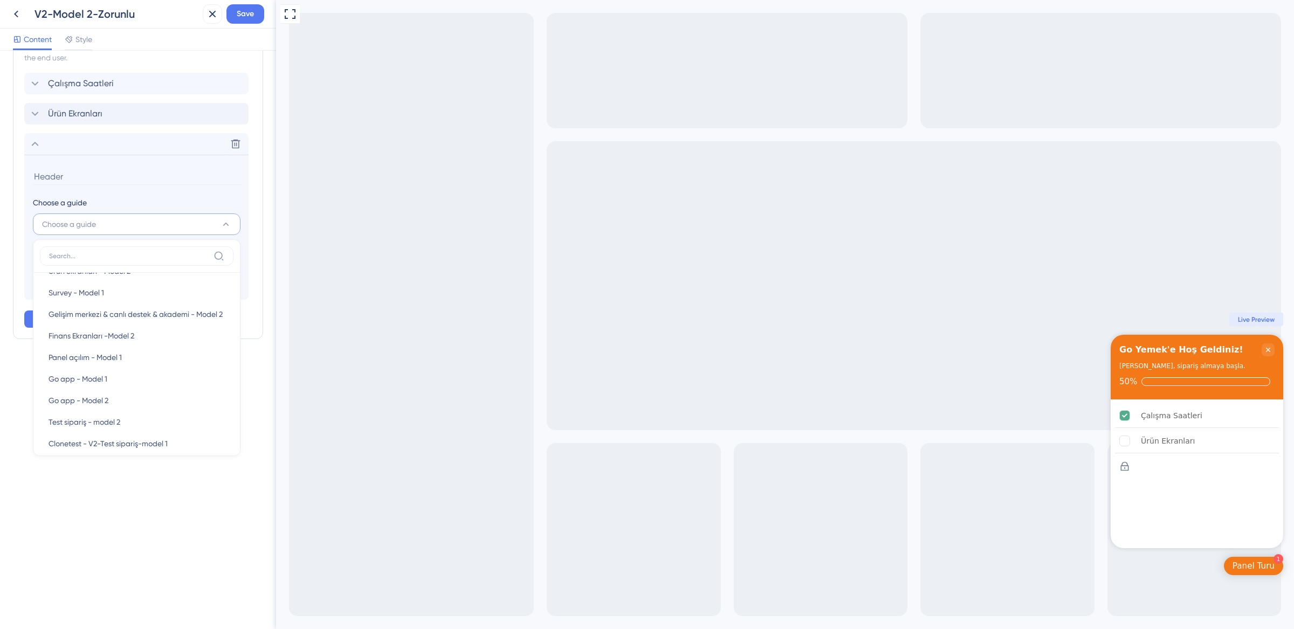
scroll to position [510, 0]
click at [113, 404] on span "Clonetest- V2-Test sipariş-model 2" at bounding box center [108, 406] width 119 height 13
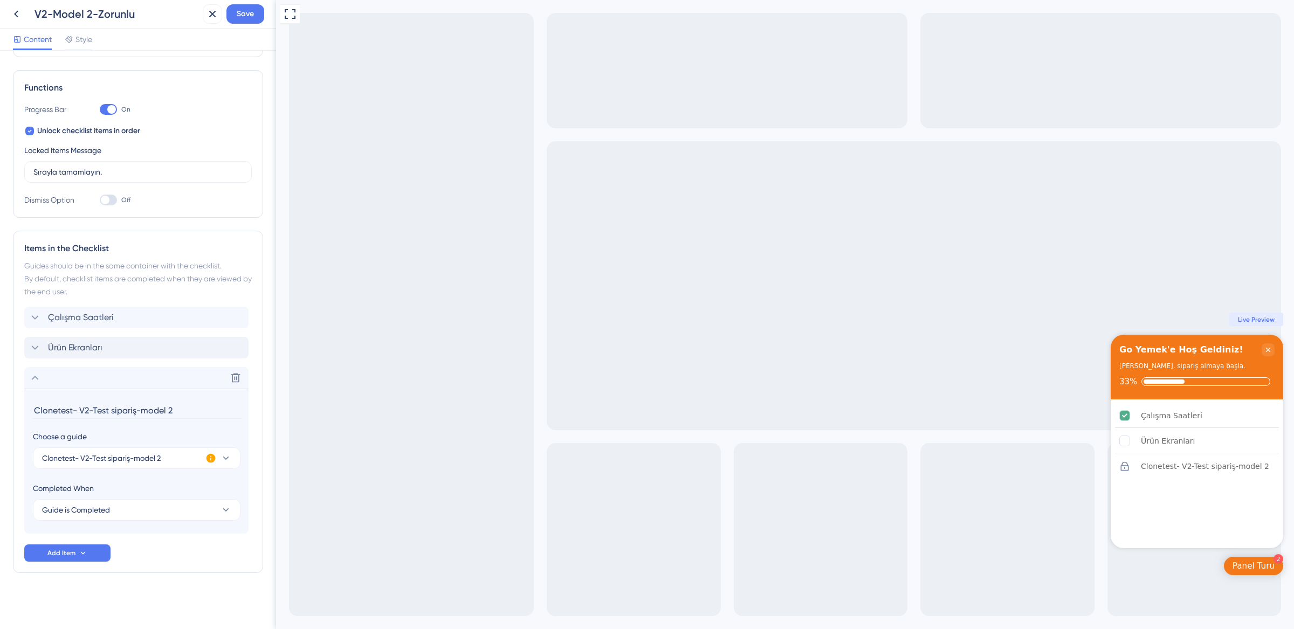
click at [99, 415] on input "Clonetest- V2-Test sipariş-model 2" at bounding box center [137, 410] width 209 height 17
type input "[PERSON_NAME] Akışı"
click at [175, 569] on div "Items in the Checklist Guides should be in the same container with the checklis…" at bounding box center [138, 402] width 250 height 342
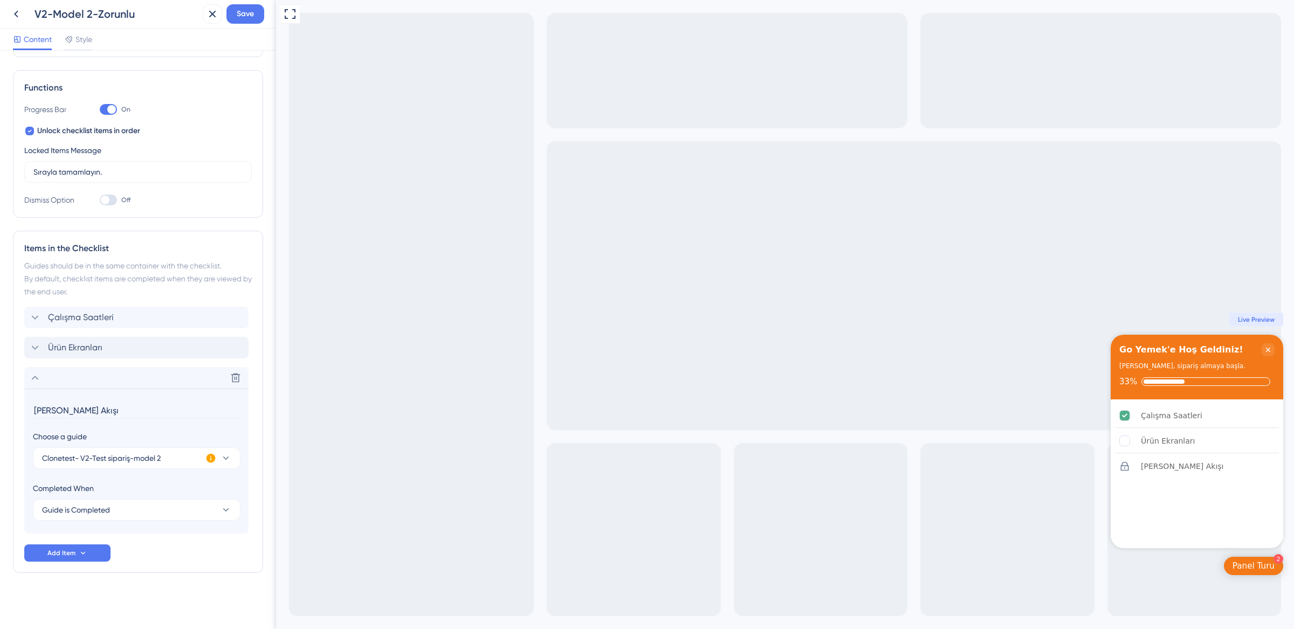
click at [175, 569] on div "Items in the Checklist Guides should be in the same container with the checklis…" at bounding box center [138, 402] width 250 height 342
click at [39, 376] on icon at bounding box center [35, 378] width 13 height 13
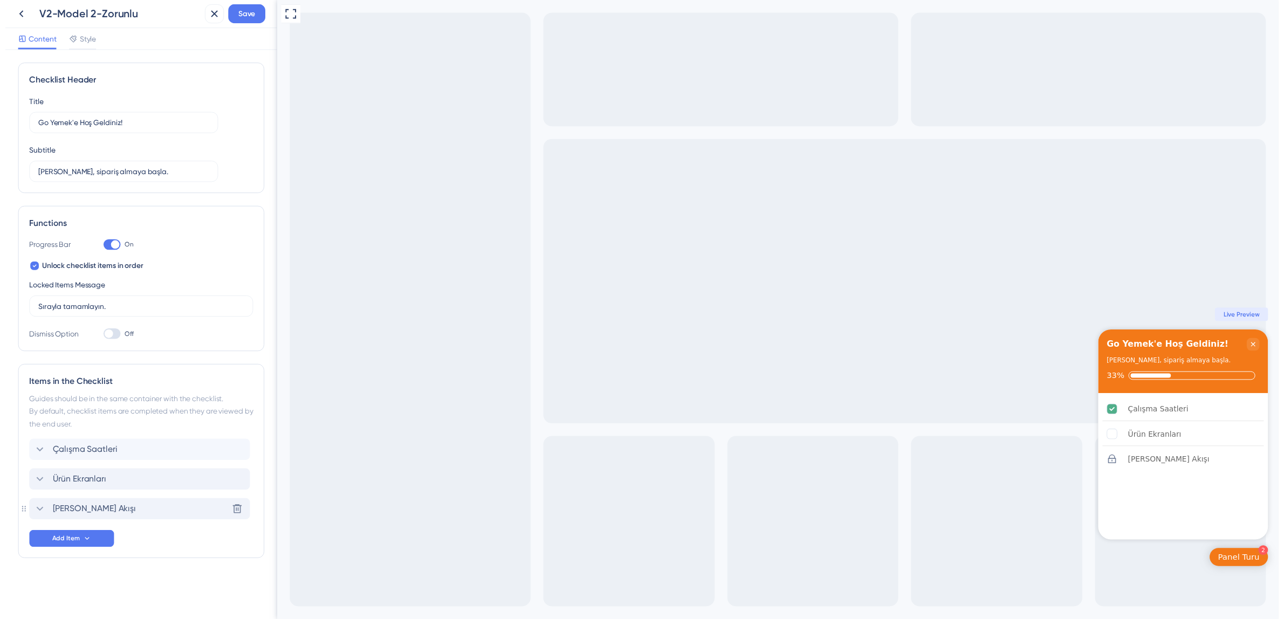
scroll to position [0, 0]
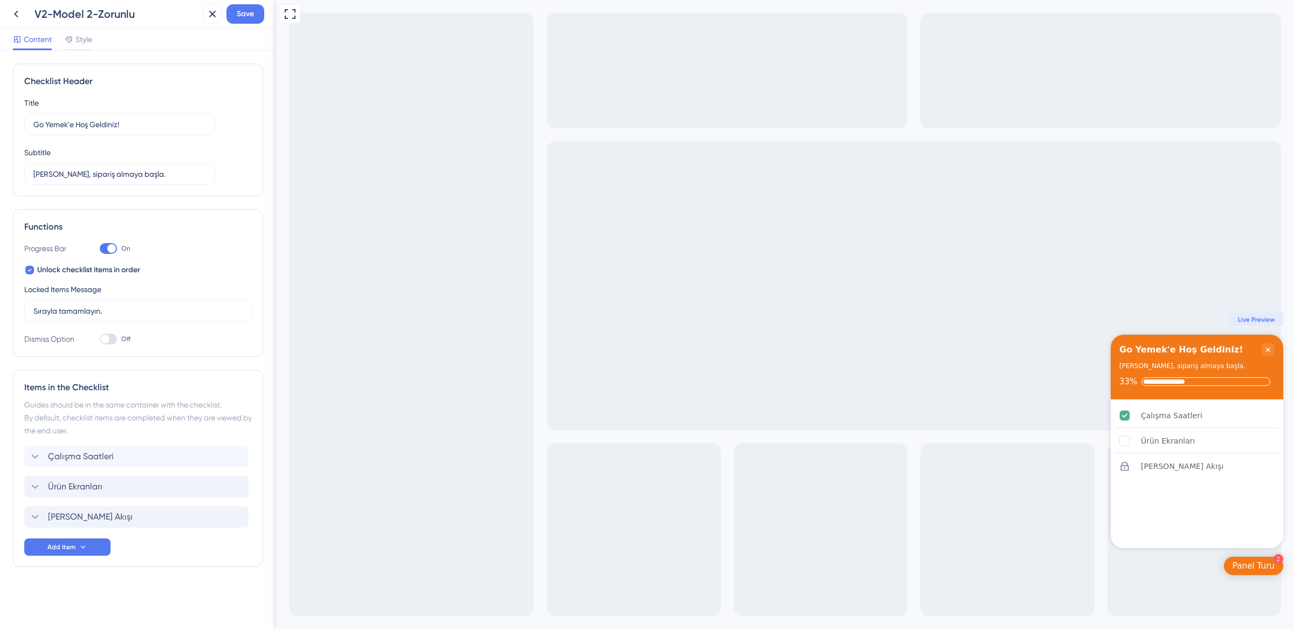
click at [22, 517] on div "Items in the Checklist Guides should be in the same container with the checklis…" at bounding box center [138, 468] width 250 height 197
drag, startPoint x: 25, startPoint y: 518, endPoint x: 359, endPoint y: 6, distance: 610.6
click at [245, 15] on span "Save" at bounding box center [245, 14] width 17 height 13
click at [209, 18] on icon at bounding box center [205, 20] width 11 height 11
click at [21, 15] on icon at bounding box center [16, 14] width 13 height 13
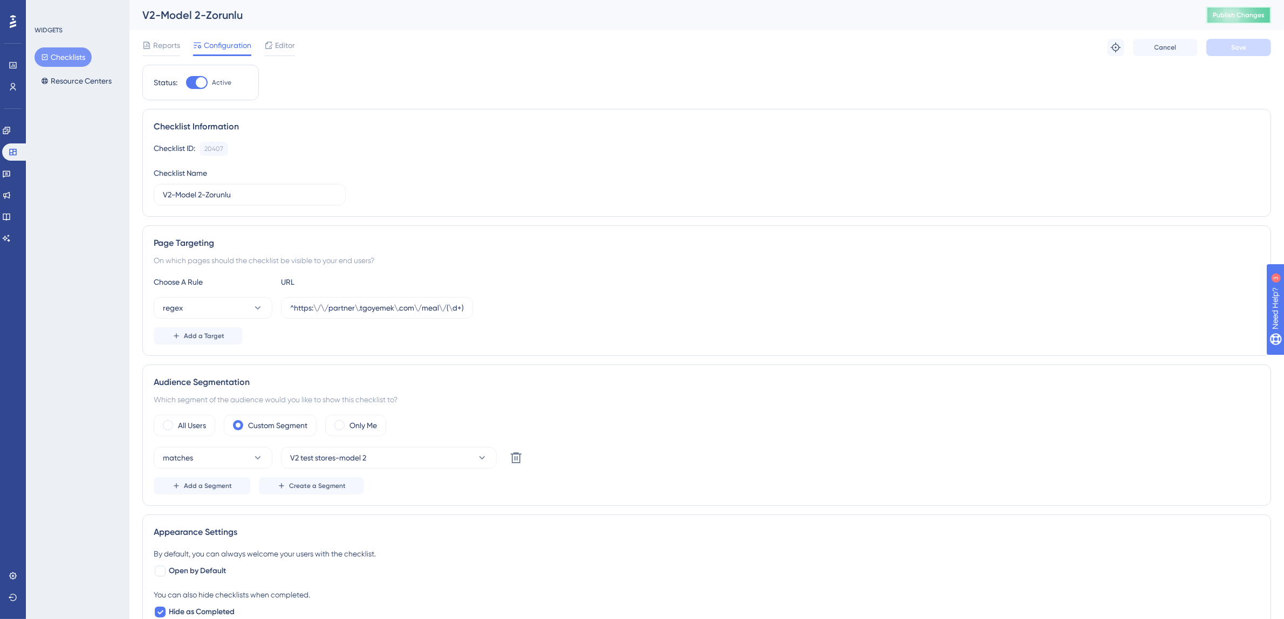
click at [1261, 15] on span "Publish Changes" at bounding box center [1239, 15] width 52 height 9
click at [44, 51] on button "Checklists" at bounding box center [63, 56] width 57 height 19
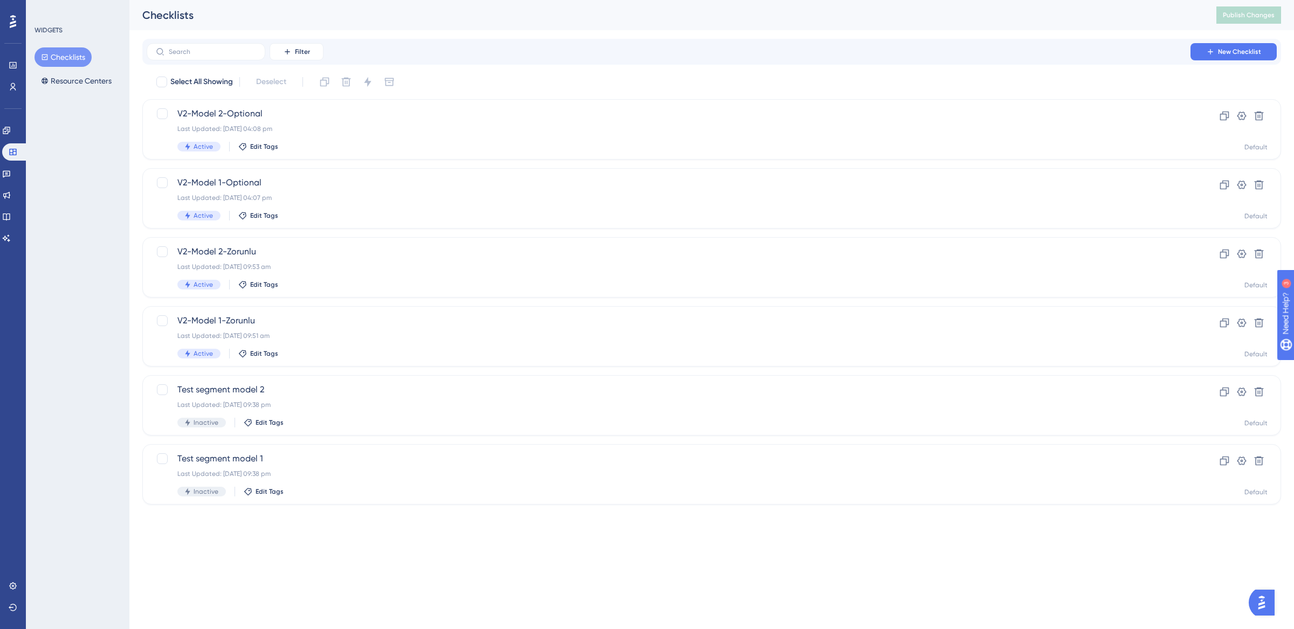
click at [77, 52] on button "Checklists" at bounding box center [63, 56] width 57 height 19
click at [11, 137] on link at bounding box center [6, 130] width 9 height 17
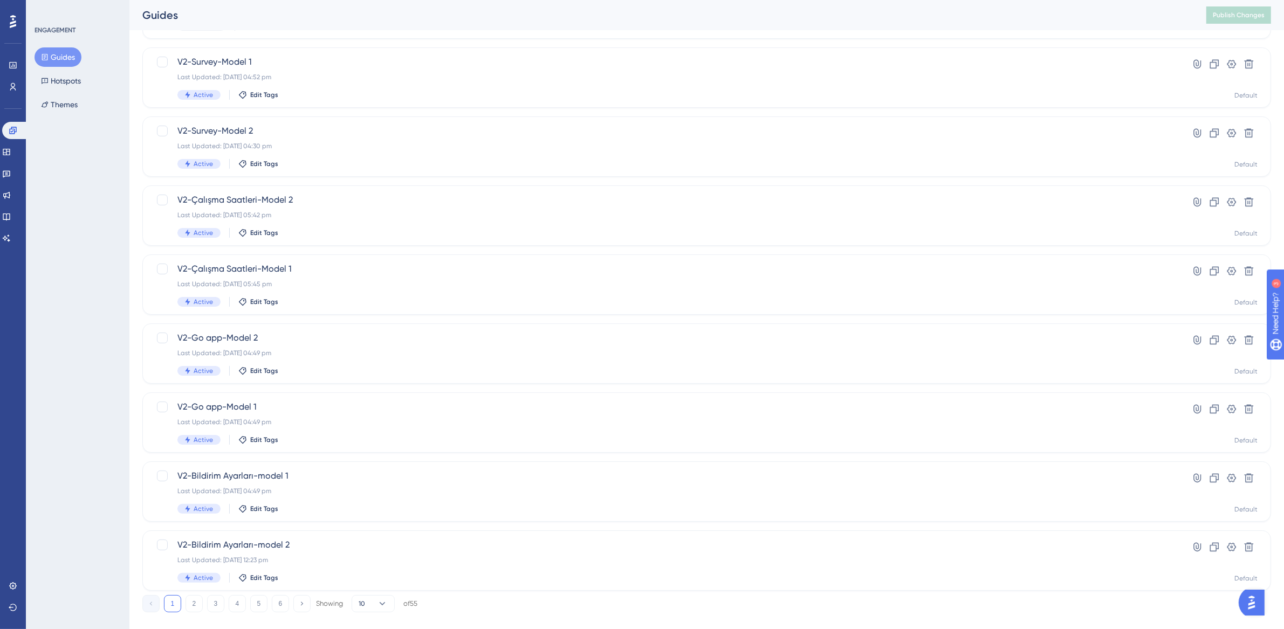
scroll to position [207, 0]
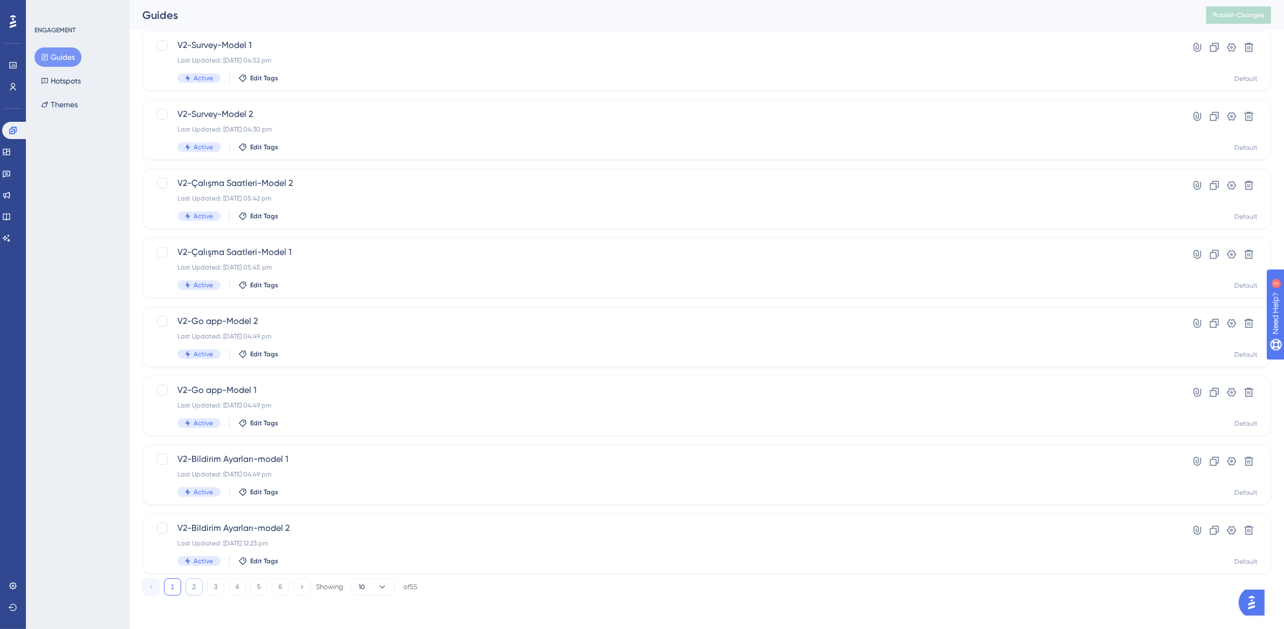
click at [186, 589] on button "2" at bounding box center [194, 587] width 17 height 17
click at [221, 590] on button "3" at bounding box center [215, 587] width 17 height 17
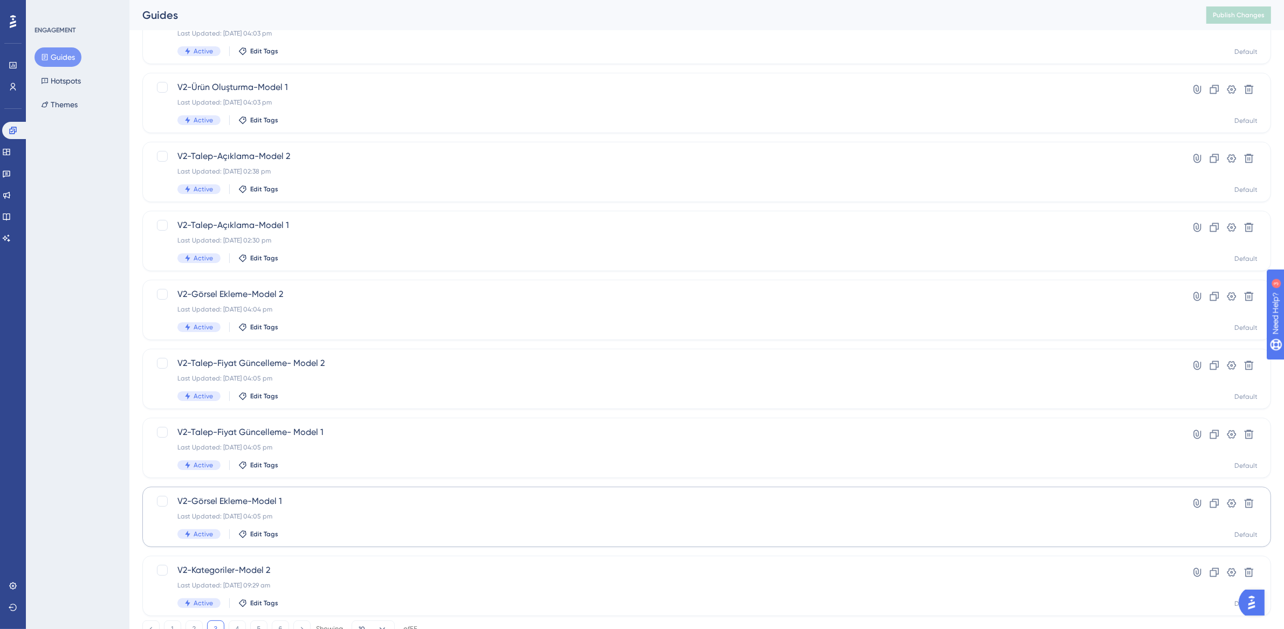
scroll to position [153, 0]
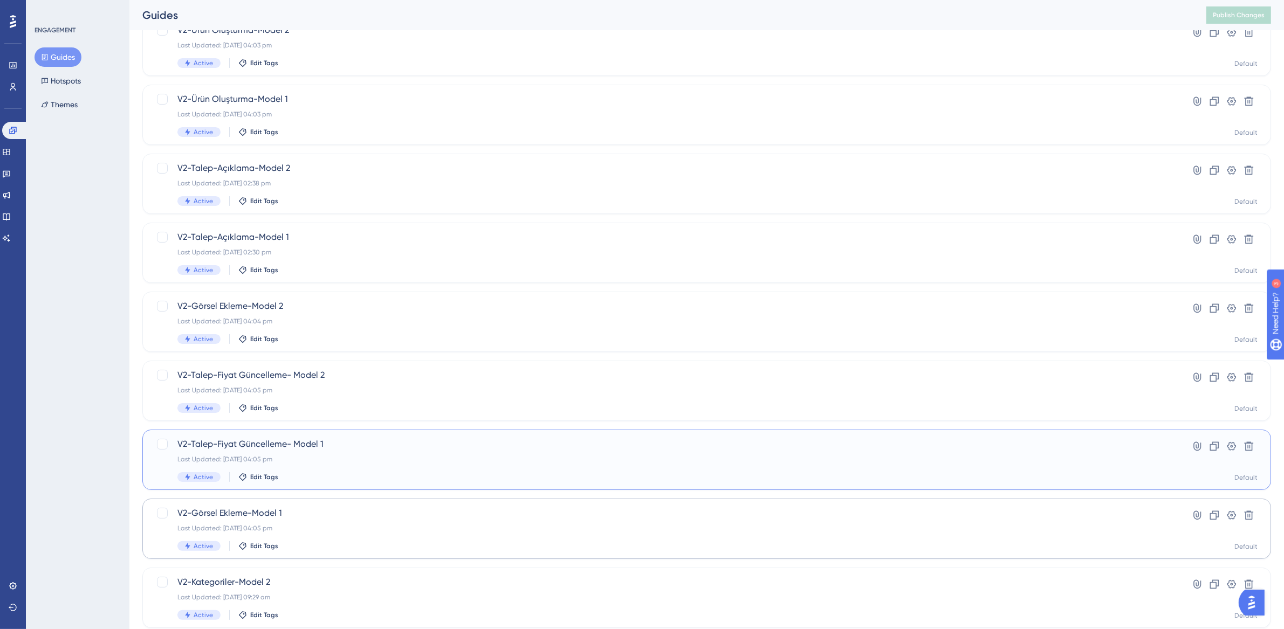
click at [339, 445] on span "V2-Talep-Fiyat Güncelleme- Model 1" at bounding box center [663, 444] width 972 height 13
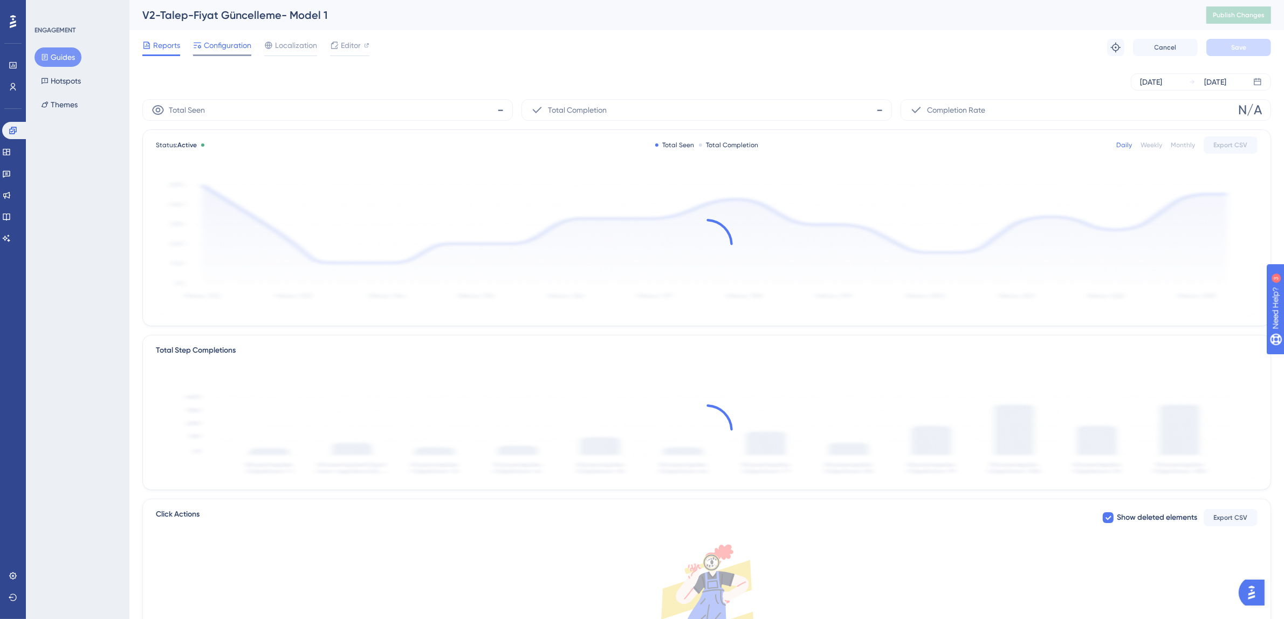
click at [223, 52] on div "Configuration" at bounding box center [222, 47] width 58 height 17
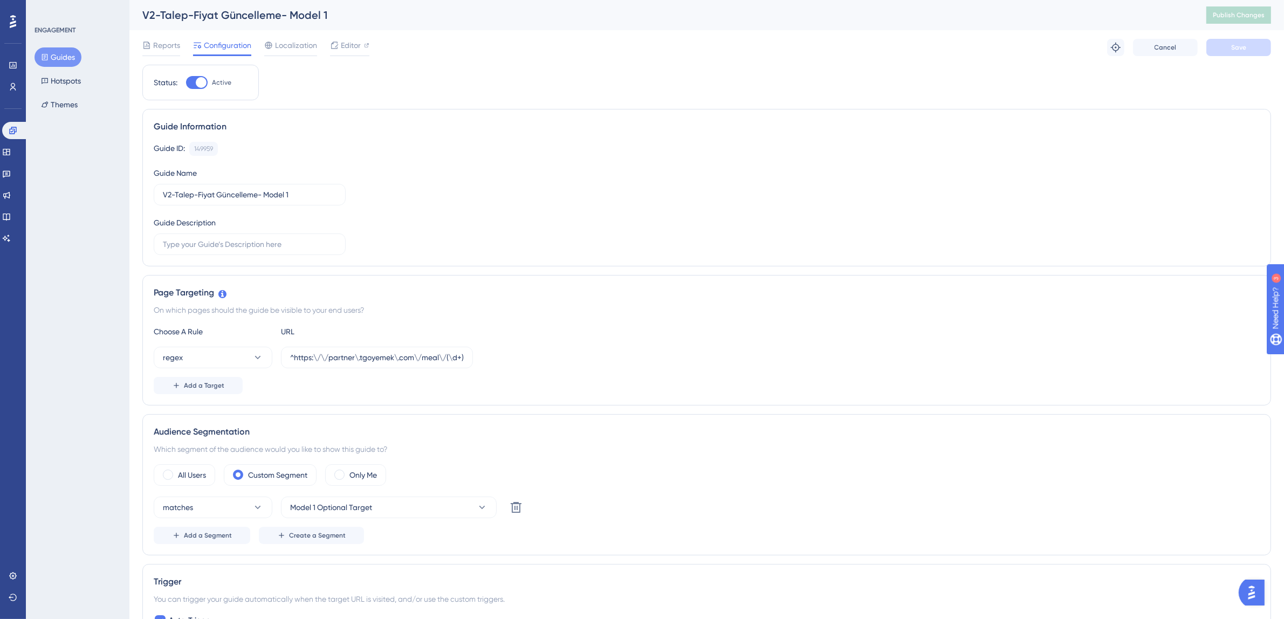
click at [58, 52] on button "Guides" at bounding box center [58, 56] width 47 height 19
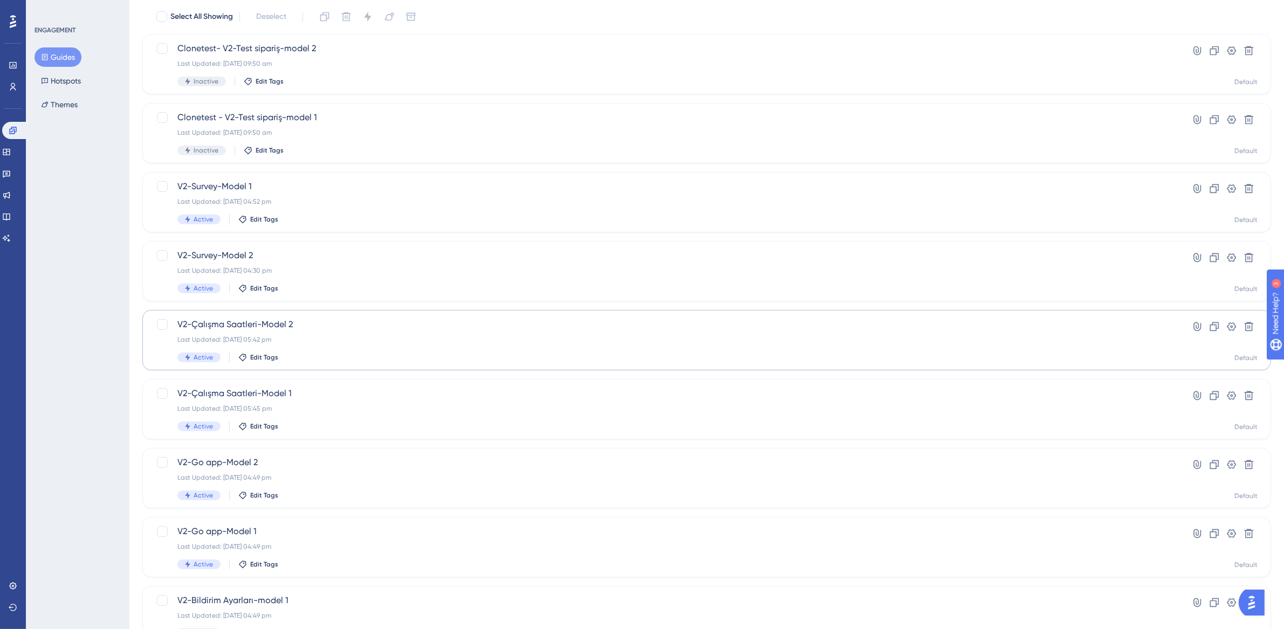
scroll to position [207, 0]
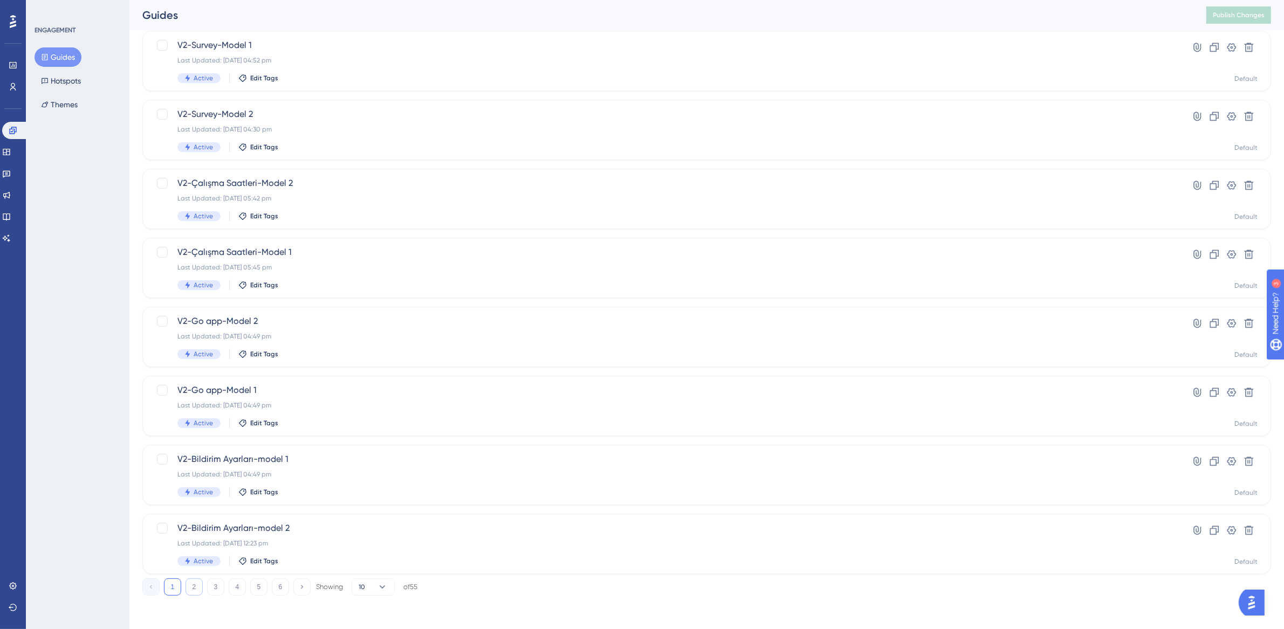
click at [195, 583] on button "2" at bounding box center [194, 587] width 17 height 17
click at [220, 586] on button "3" at bounding box center [215, 587] width 17 height 17
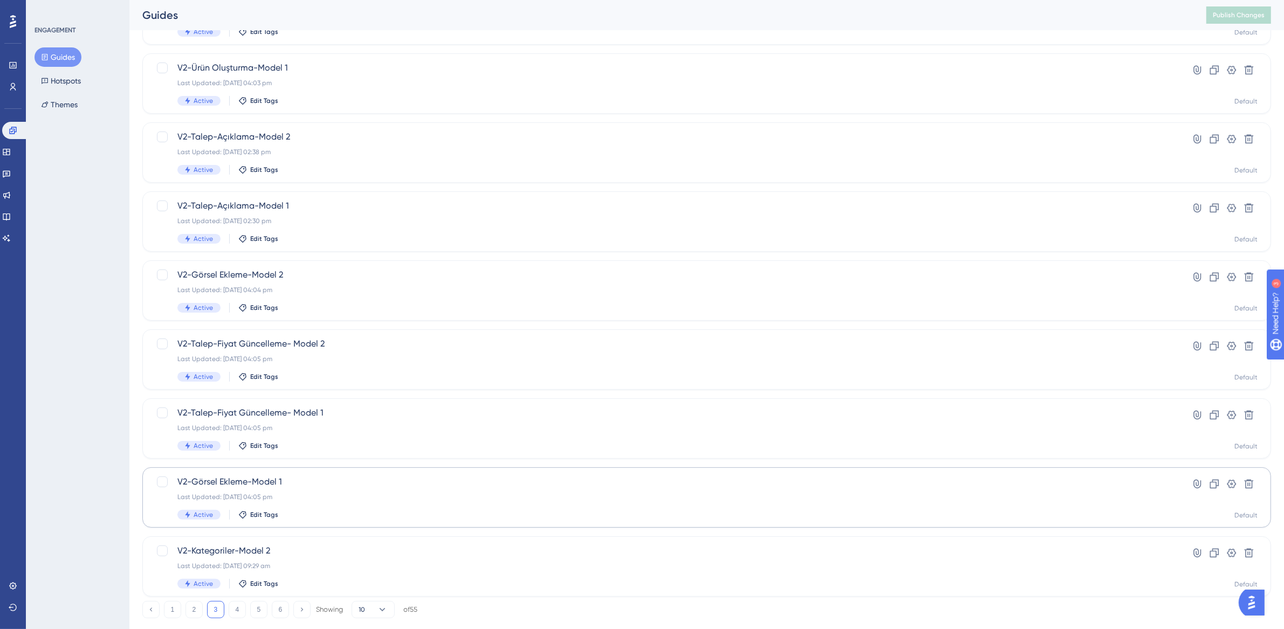
scroll to position [182, 0]
click at [354, 435] on div "V2-Talep-Fiyat Güncelleme- Model 1 Last Updated: [DATE] 04:05 pm Active Edit Ta…" at bounding box center [663, 430] width 972 height 44
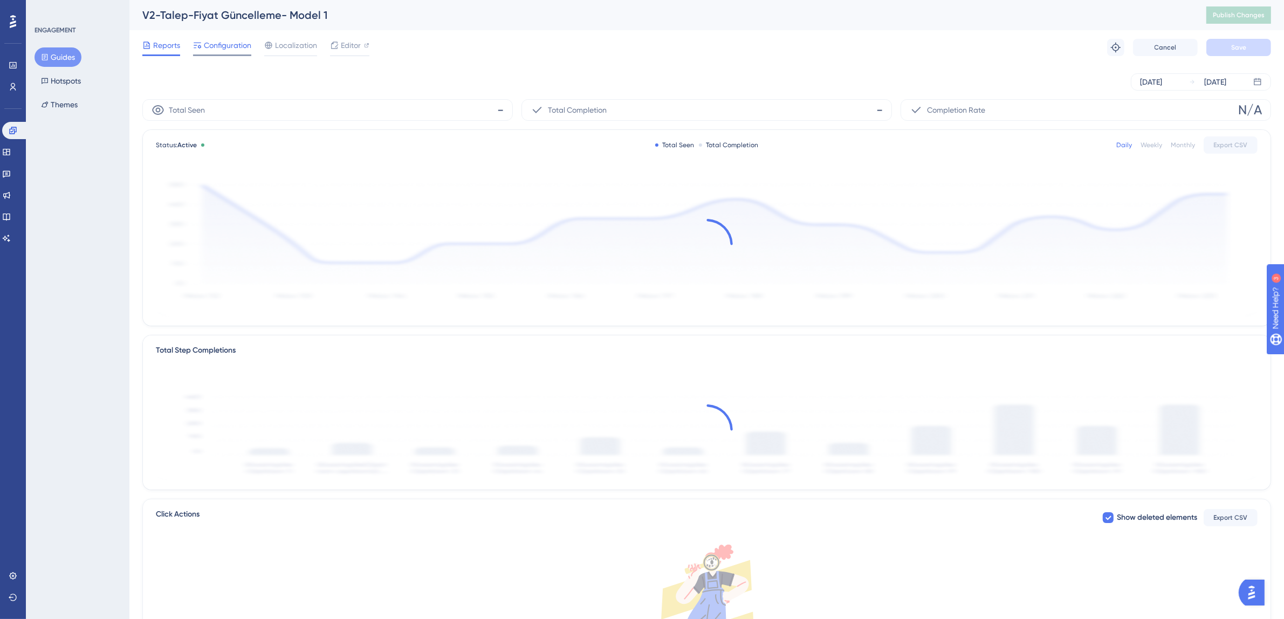
click at [234, 47] on span "Configuration" at bounding box center [227, 45] width 47 height 13
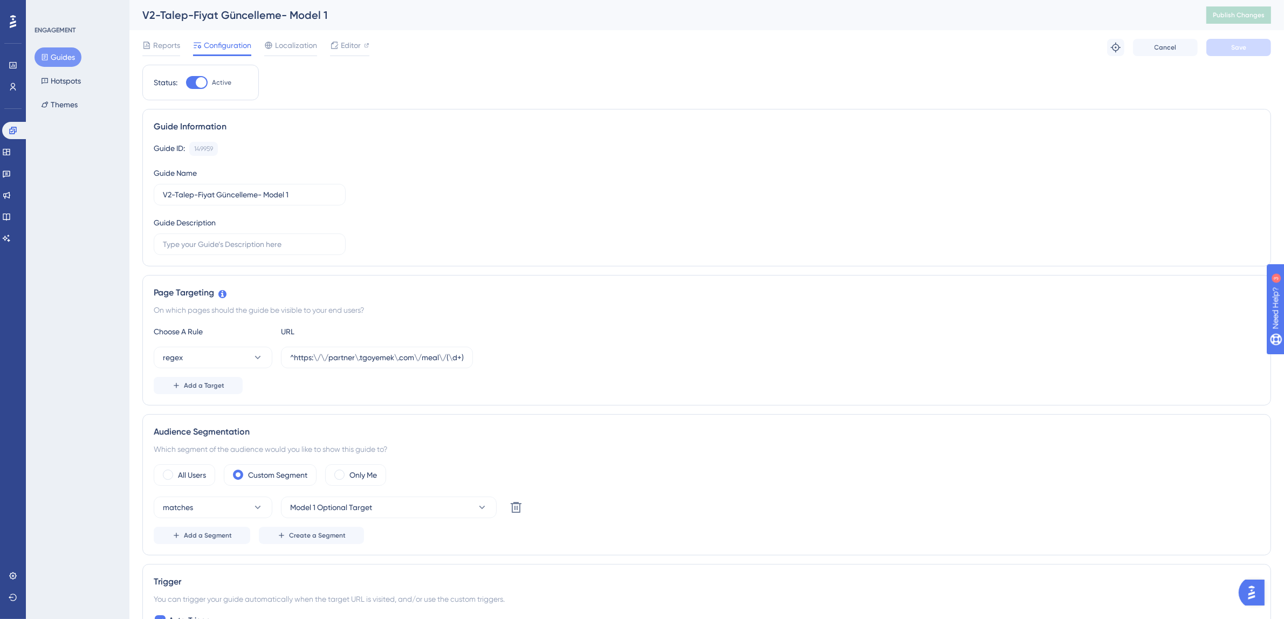
scroll to position [589, 0]
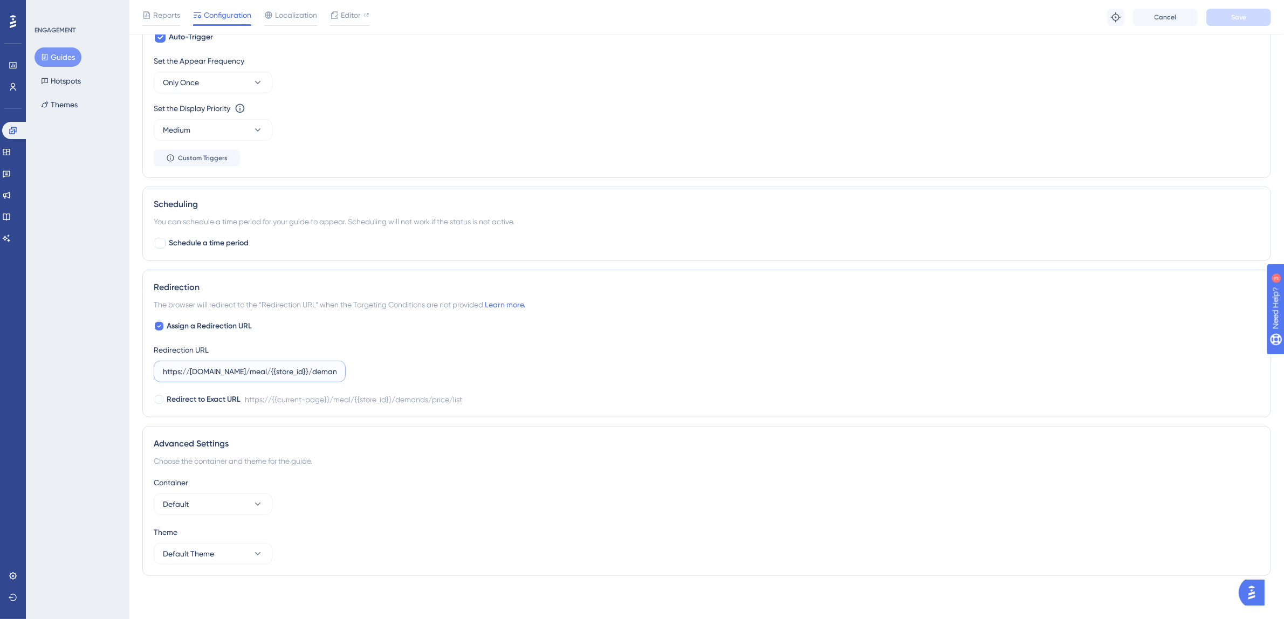
click at [260, 370] on input "https://[DOMAIN_NAME]/meal/{{store_id}}/demands/price/list" at bounding box center [250, 372] width 174 height 12
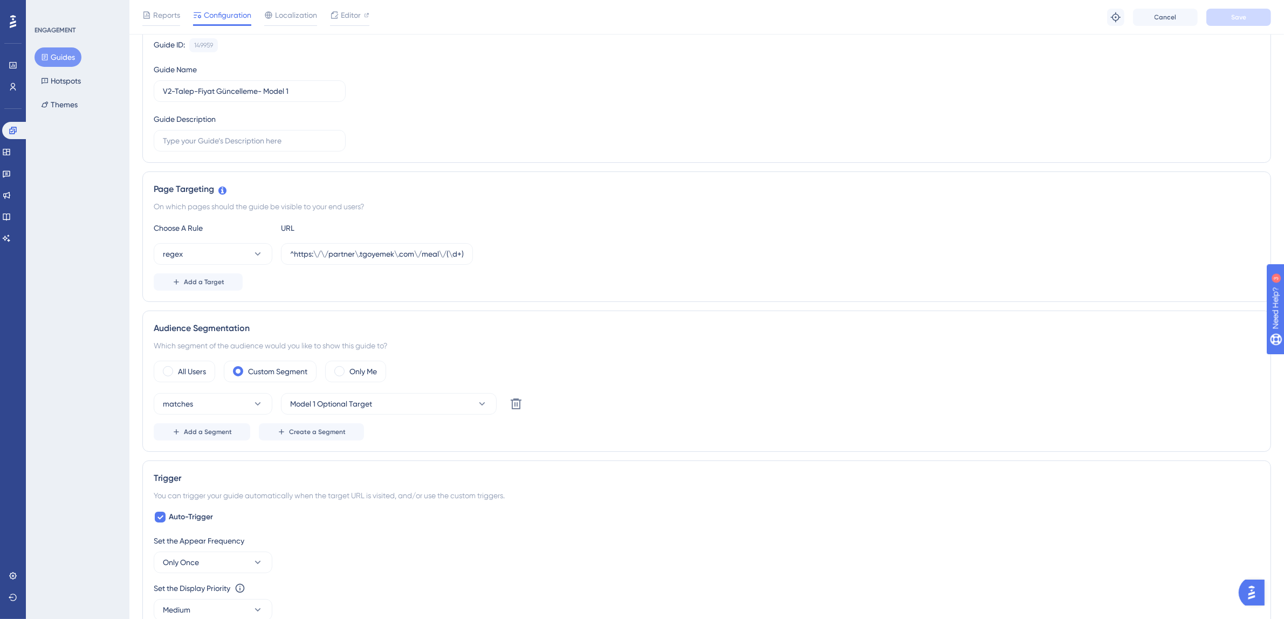
scroll to position [0, 0]
